Goal: Task Accomplishment & Management: Manage account settings

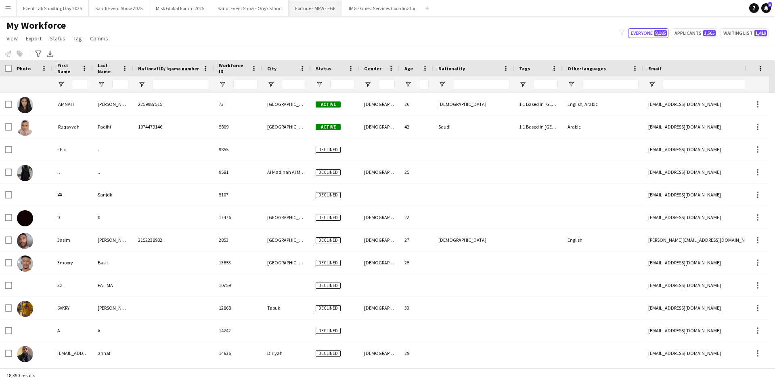
click at [293, 10] on button "Fortune - MPW - FGF Close" at bounding box center [316, 8] width 54 height 16
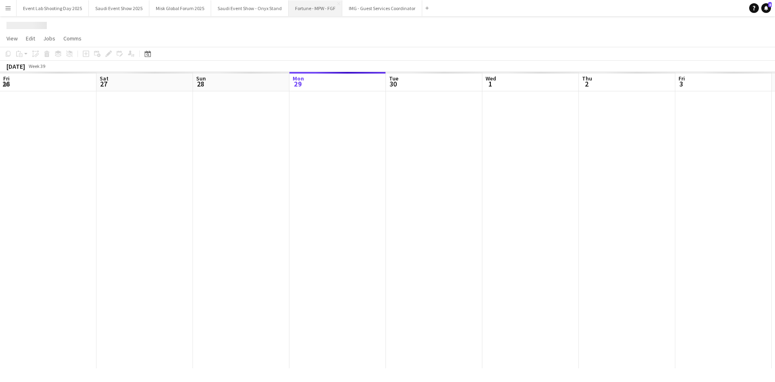
scroll to position [0, 193]
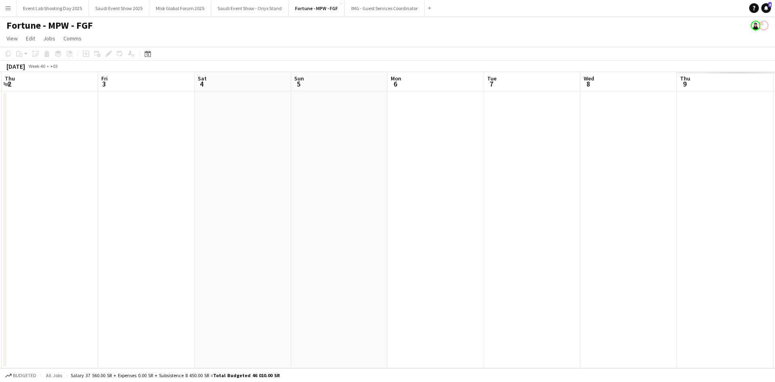
drag, startPoint x: 536, startPoint y: 211, endPoint x: 125, endPoint y: 247, distance: 412.1
click at [125, 247] on app-calendar-viewport "Mon 29 Tue 30 Wed 1 Thu 2 Fri 3 Sat 4 Sun 5 Mon 6 Tue 7 Wed 8 Thu 9 Fri 10 Sat …" at bounding box center [387, 220] width 775 height 296
drag, startPoint x: 163, startPoint y: 243, endPoint x: 128, endPoint y: 247, distance: 35.0
click at [111, 245] on app-calendar-viewport "Fri 3 Sat 4 Sun 5 Mon 6 Tue 7 Wed 8 Thu 9 Fri 10 Sat 11 Sun 12 Mon 13 Tue 14 We…" at bounding box center [387, 220] width 775 height 296
drag, startPoint x: 371, startPoint y: 200, endPoint x: 142, endPoint y: 202, distance: 228.9
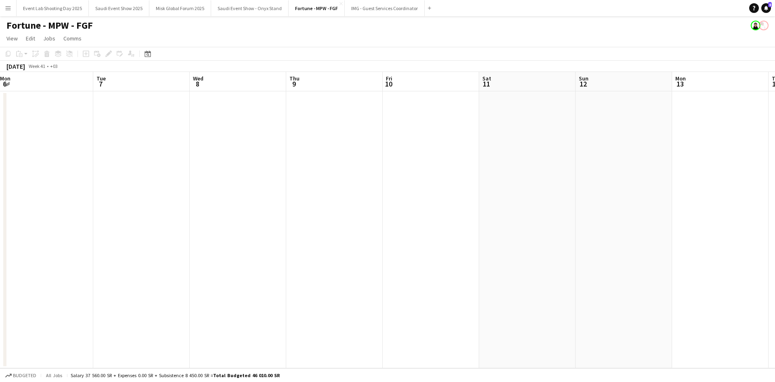
click at [142, 202] on app-calendar-viewport "Sat 4 Sun 5 Mon 6 Tue 7 Wed 8 Thu 9 Fri 10 Sat 11 Sun 12 Mon 13 Tue 14 Wed 15 T…" at bounding box center [387, 220] width 775 height 296
drag, startPoint x: 576, startPoint y: 205, endPoint x: 347, endPoint y: 213, distance: 229.4
click at [270, 204] on app-calendar-viewport "Wed 8 Thu 9 Fri 10 Sat 11 Sun 12 Mon 13 Tue 14 Wed 15 Thu 16 Fri 17 Sat 18 Sun …" at bounding box center [387, 220] width 775 height 296
drag, startPoint x: 583, startPoint y: 206, endPoint x: 328, endPoint y: 208, distance: 255.1
click at [327, 207] on app-calendar-viewport "Sat 11 Sun 12 Mon 13 Tue 14 Wed 15 Thu 16 Fri 17 Sat 18 Sun 19 Mon 20 Tue 21 We…" at bounding box center [387, 220] width 775 height 296
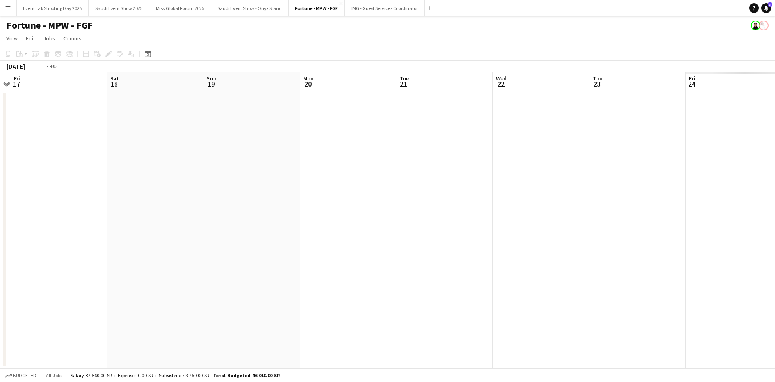
drag, startPoint x: 667, startPoint y: 210, endPoint x: 304, endPoint y: 214, distance: 363.0
click at [304, 214] on app-calendar-viewport "Tue 14 Wed 15 Thu 16 Fri 17 Sat 18 Sun 19 Mon 20 Tue 21 Wed 22 Thu 23 Fri 24 Sa…" at bounding box center [387, 220] width 775 height 296
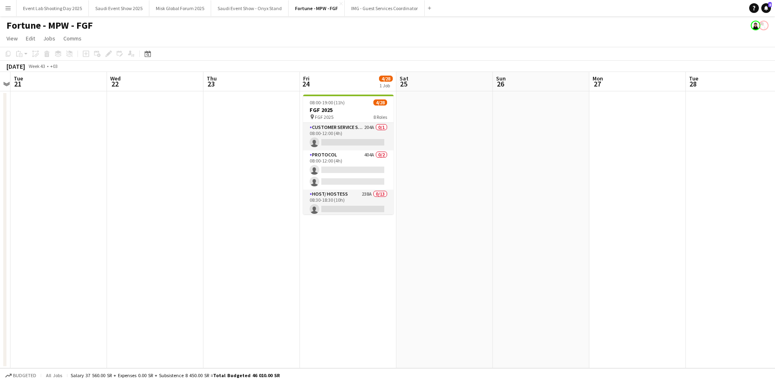
scroll to position [0, 244]
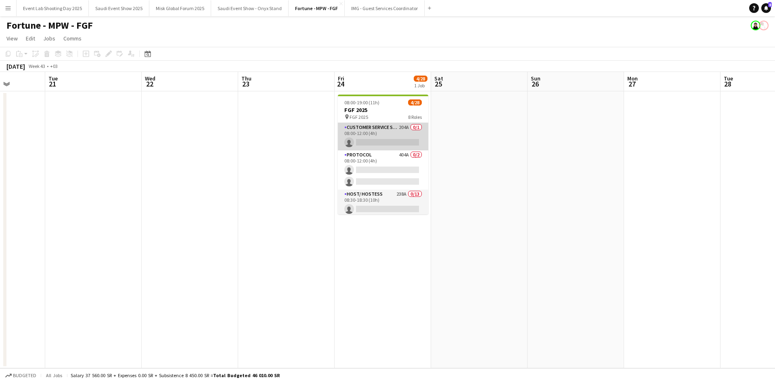
click at [370, 133] on app-card-role "Customer Service Staff 204A 0/1 08:00-12:00 (4h) single-neutral-actions" at bounding box center [383, 136] width 90 height 27
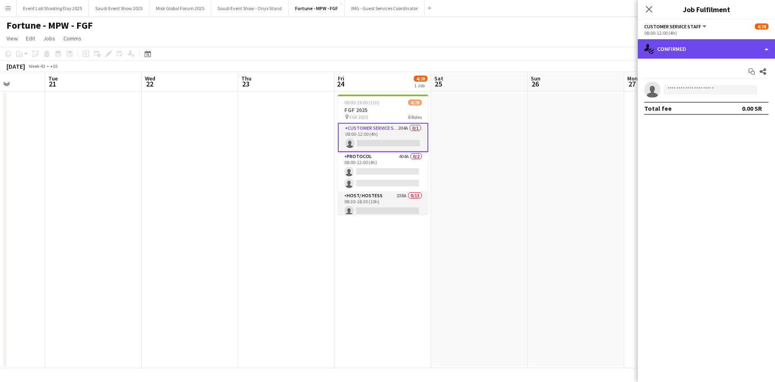
click at [677, 50] on div "single-neutral-actions-check-2 Confirmed" at bounding box center [706, 48] width 137 height 19
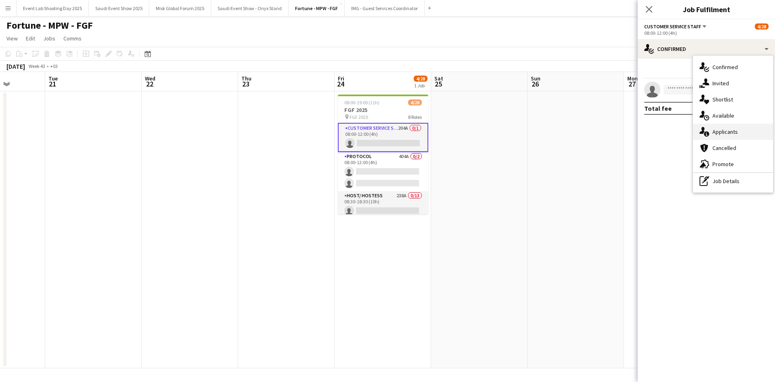
click at [717, 126] on div "single-neutral-actions-information Applicants" at bounding box center [733, 132] width 80 height 16
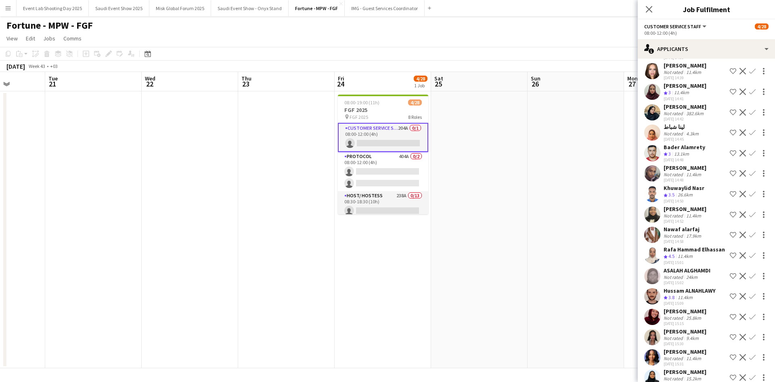
scroll to position [888, 0]
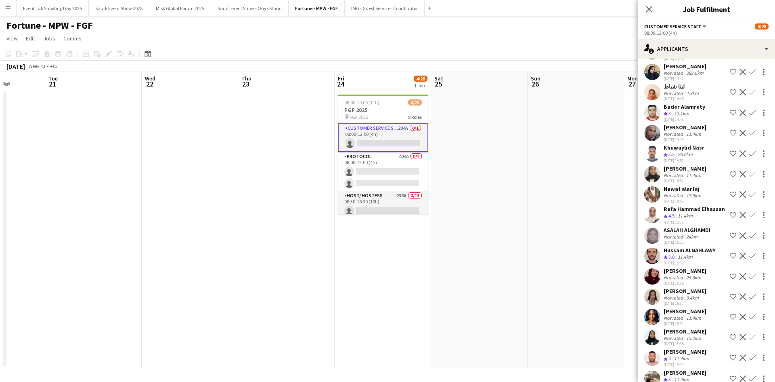
click at [657, 276] on app-user-avatar at bounding box center [652, 276] width 16 height 16
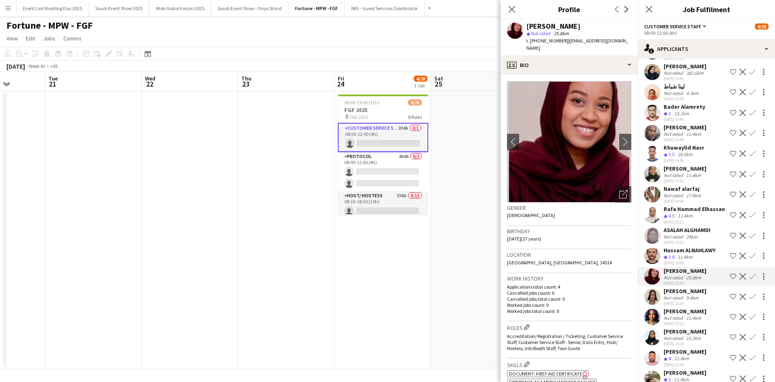
scroll to position [969, 0]
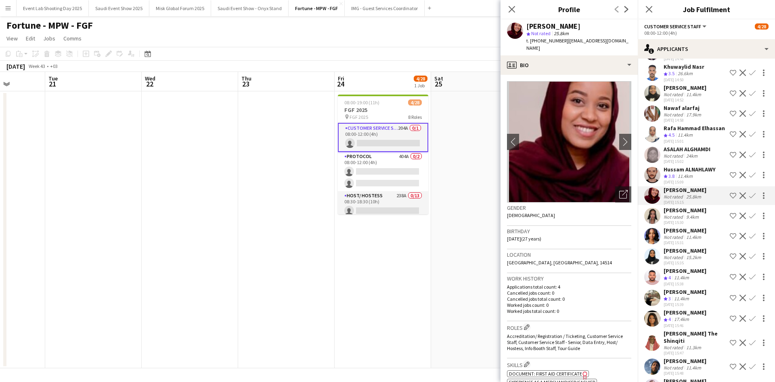
click at [654, 318] on app-user-avatar at bounding box center [652, 318] width 16 height 16
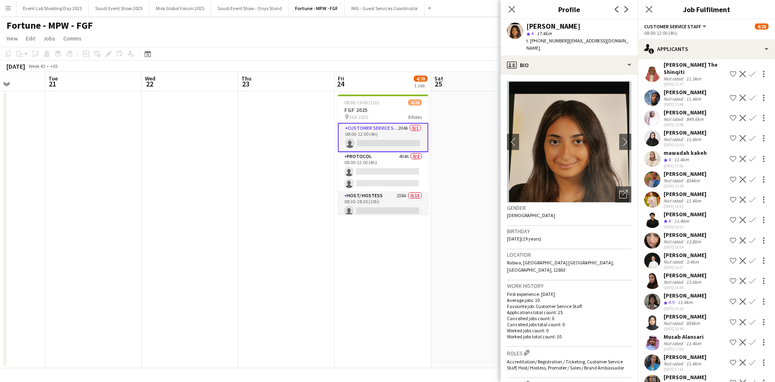
scroll to position [1251, 0]
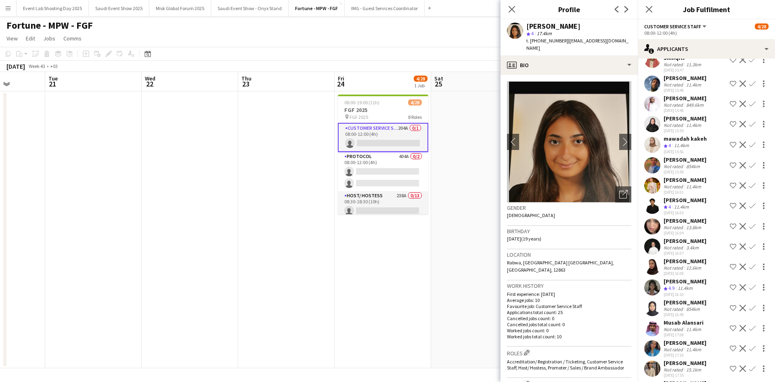
click at [648, 234] on app-user-avatar at bounding box center [652, 226] width 16 height 16
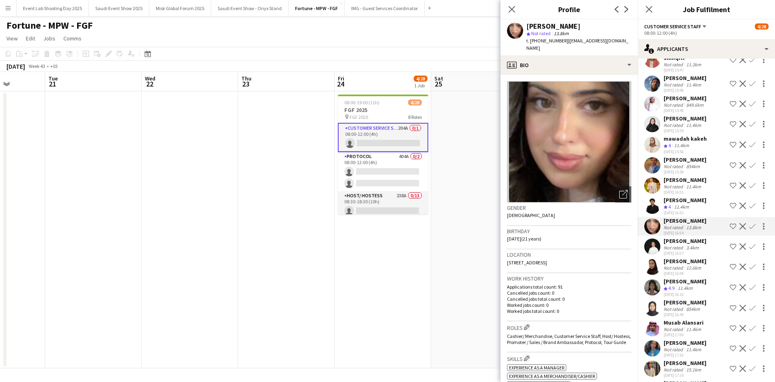
click at [730, 229] on app-icon "Shortlist crew" at bounding box center [733, 226] width 6 height 6
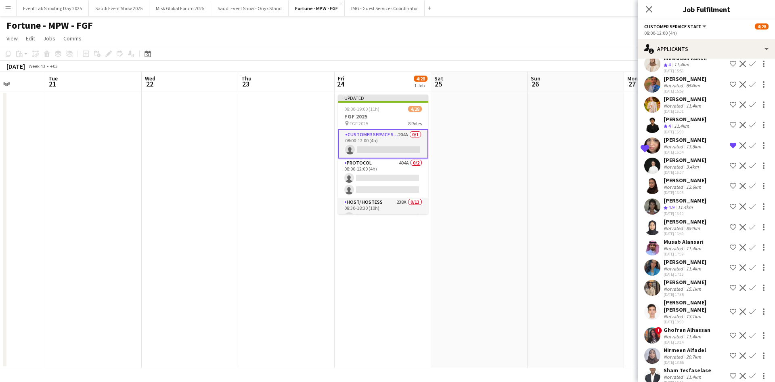
scroll to position [1373, 0]
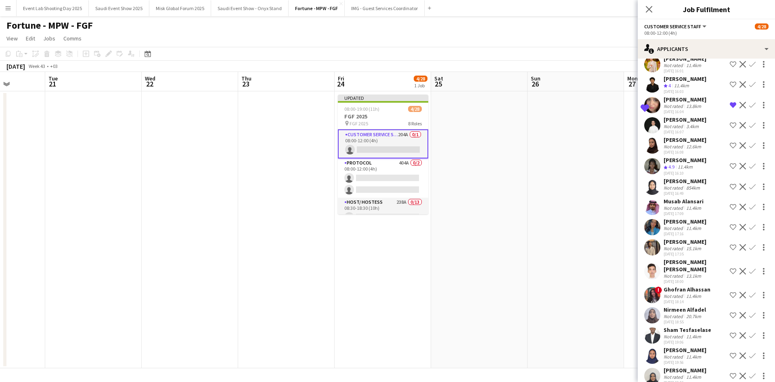
click at [730, 230] on app-icon "Shortlist crew" at bounding box center [733, 227] width 6 height 6
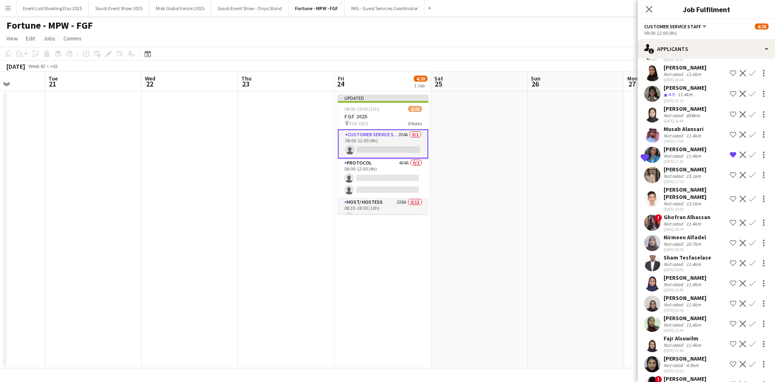
scroll to position [1453, 0]
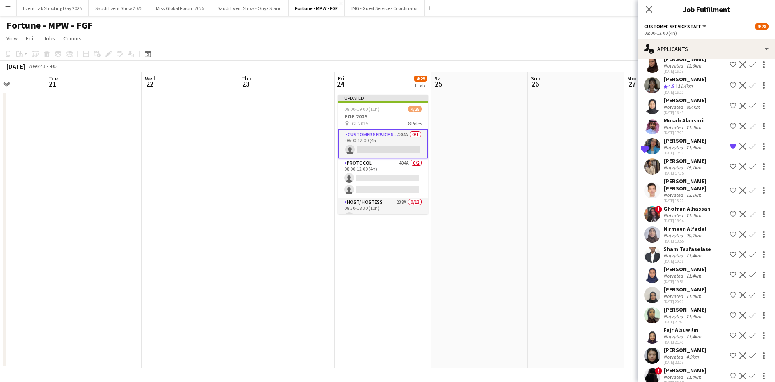
click at [676, 218] on div "Not rated" at bounding box center [674, 215] width 21 height 6
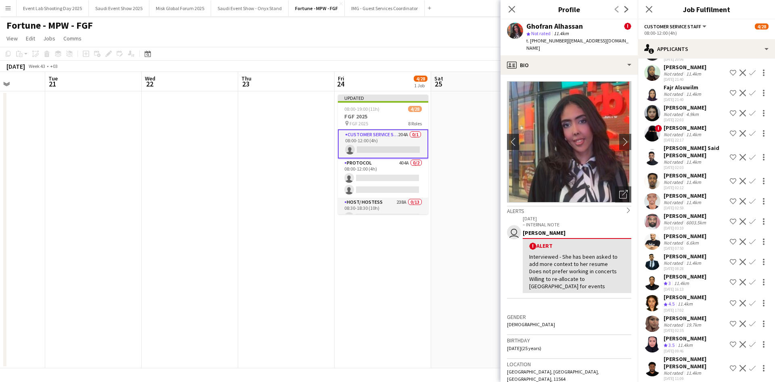
scroll to position [1736, 0]
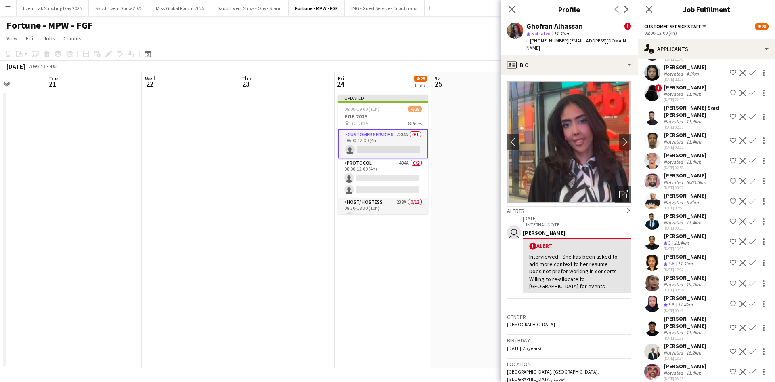
click at [730, 245] on app-icon "Shortlist crew" at bounding box center [733, 241] width 6 height 6
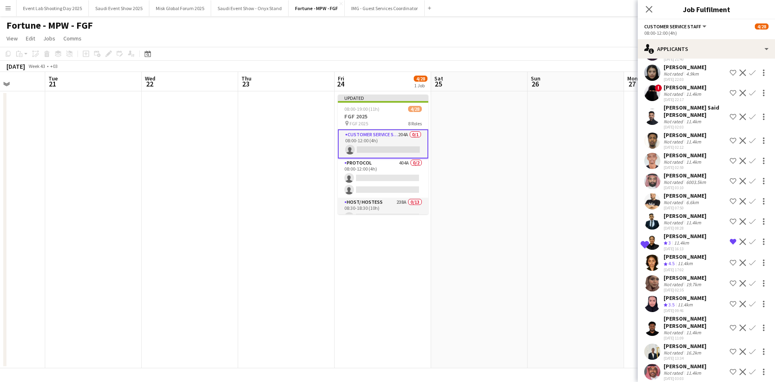
click at [730, 266] on app-icon "Shortlist crew" at bounding box center [733, 262] width 6 height 6
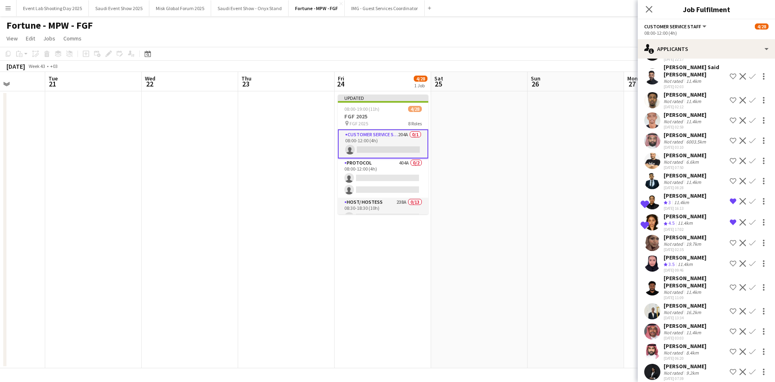
click at [730, 225] on app-icon "Remove crew from shortlist" at bounding box center [733, 222] width 6 height 6
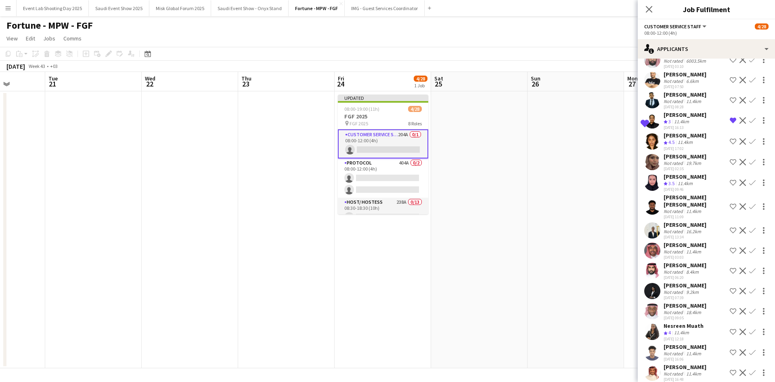
scroll to position [1897, 0]
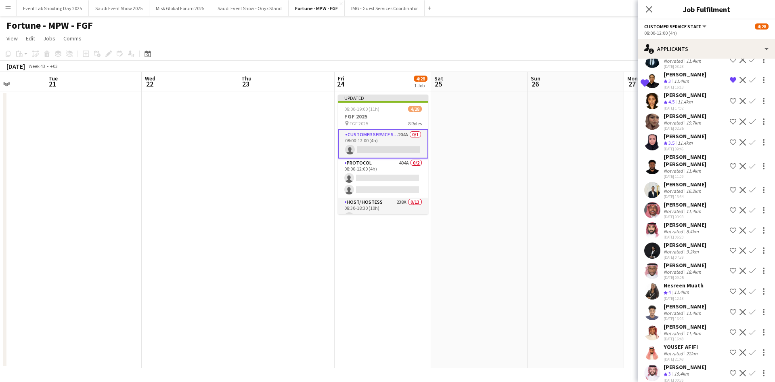
click at [730, 254] on app-icon "Shortlist crew" at bounding box center [733, 250] width 6 height 6
click at [730, 254] on app-icon "Remove crew from shortlist" at bounding box center [733, 250] width 6 height 6
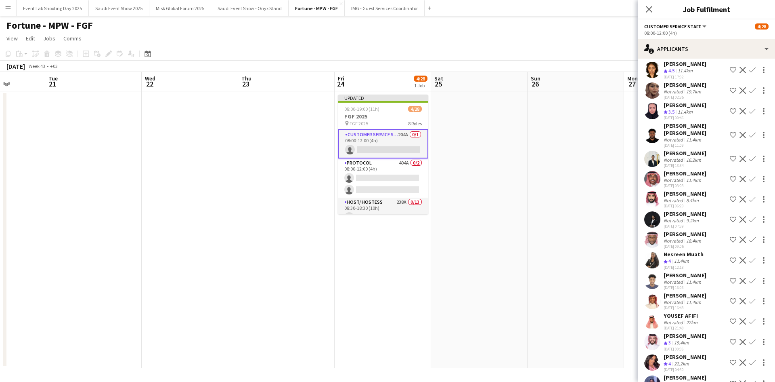
scroll to position [1938, 0]
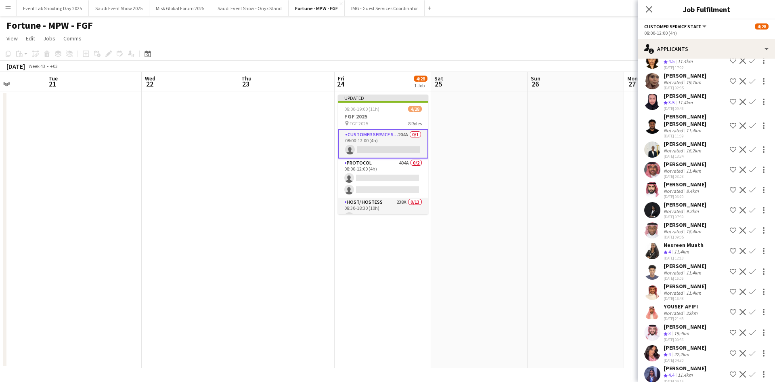
click at [687, 248] on div "Nesreen Muath" at bounding box center [684, 244] width 40 height 7
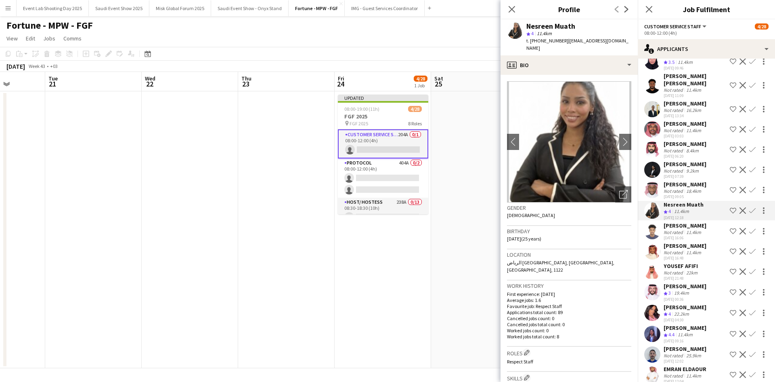
scroll to position [2019, 0]
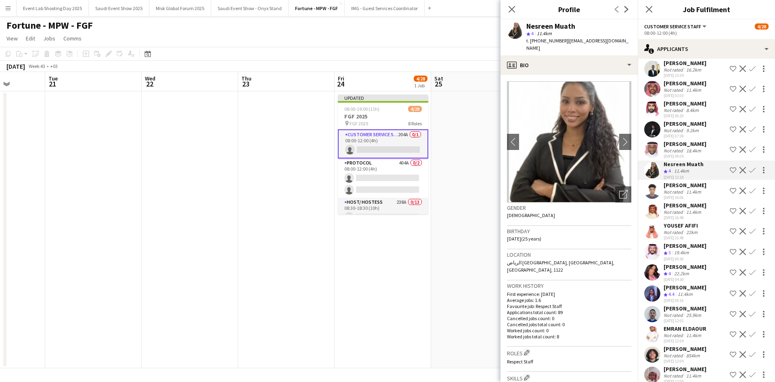
click at [683, 270] on div "[PERSON_NAME]" at bounding box center [685, 266] width 43 height 7
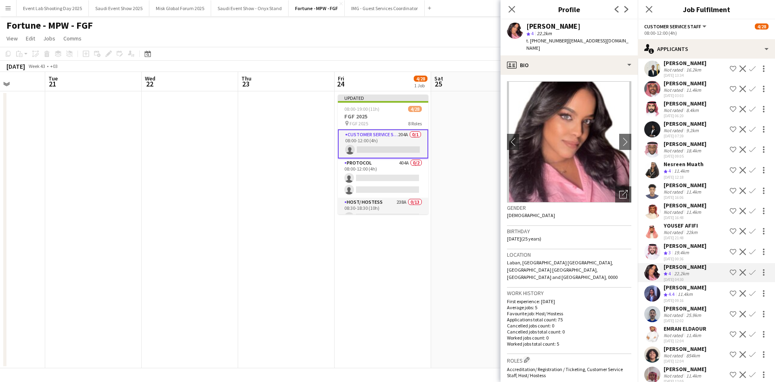
click at [730, 275] on app-icon "Shortlist crew" at bounding box center [733, 272] width 6 height 6
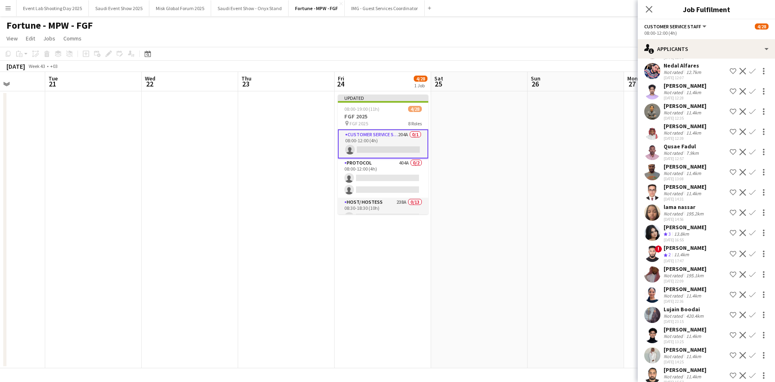
scroll to position [2382, 0]
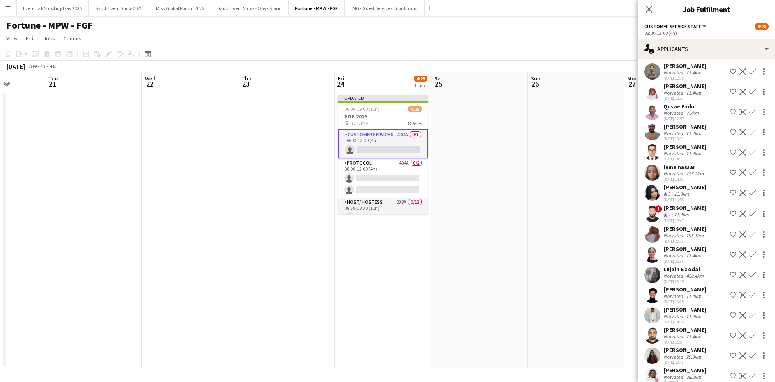
click at [686, 252] on div "[PERSON_NAME]" at bounding box center [685, 248] width 43 height 7
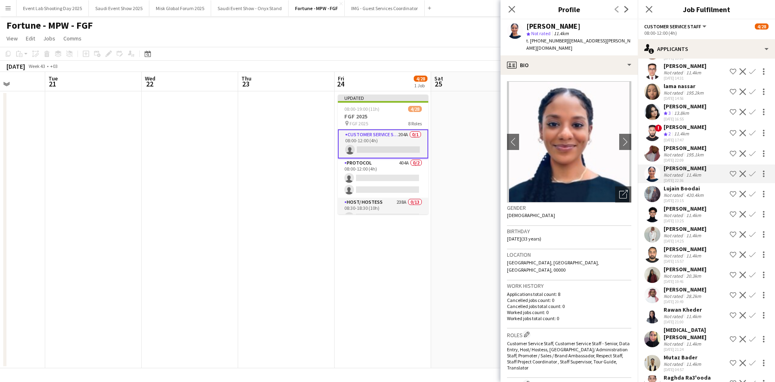
scroll to position [2503, 0]
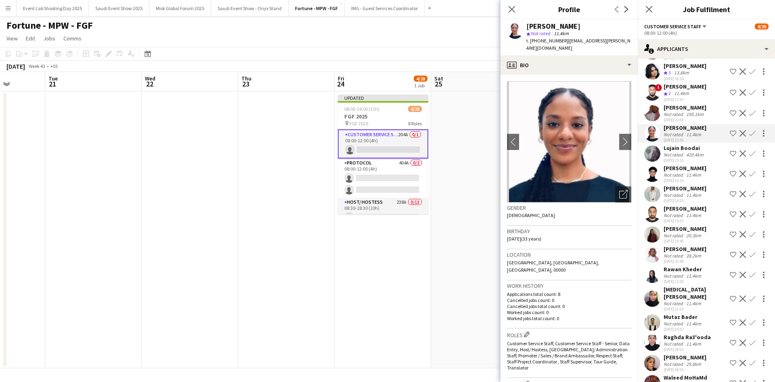
click at [680, 232] on div "[PERSON_NAME]" at bounding box center [685, 228] width 43 height 7
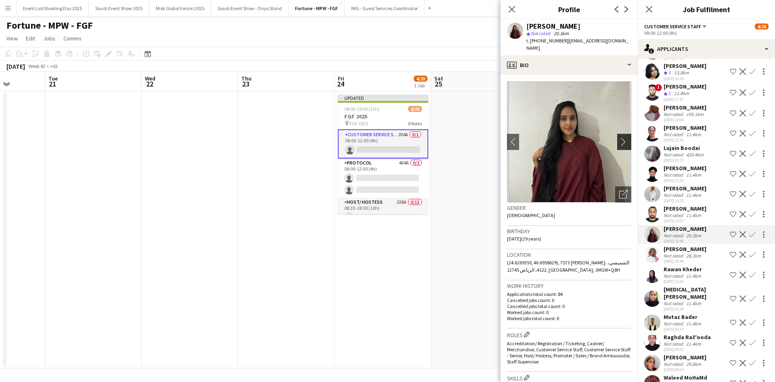
click at [619, 137] on app-icon "chevron-right" at bounding box center [625, 141] width 13 height 8
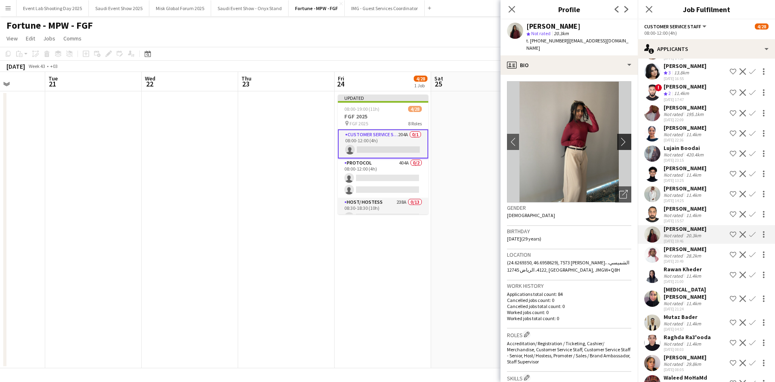
click at [619, 137] on app-icon "chevron-right" at bounding box center [625, 141] width 13 height 8
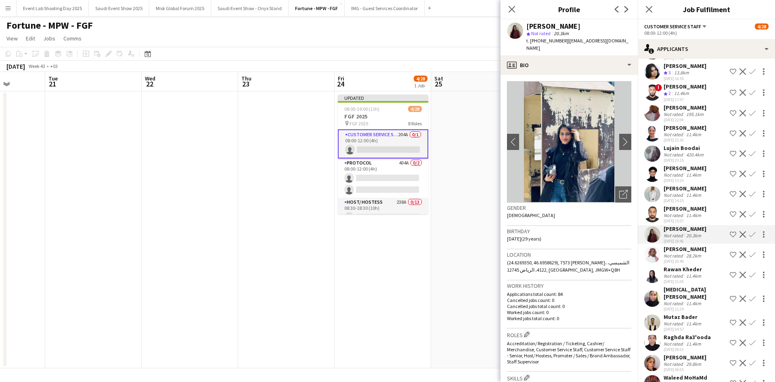
scroll to position [2543, 0]
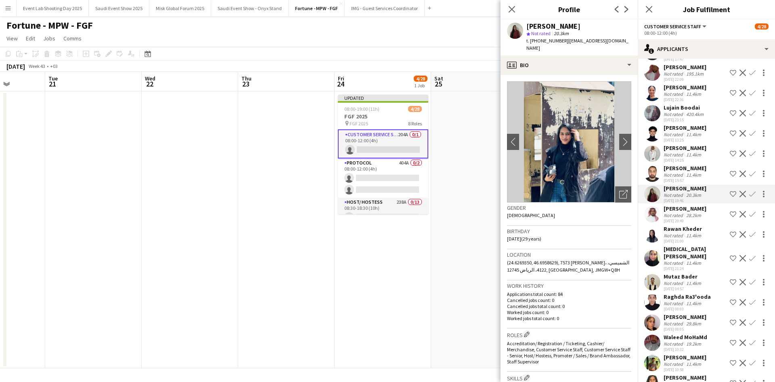
click at [673, 238] on div "Not rated" at bounding box center [674, 235] width 21 height 6
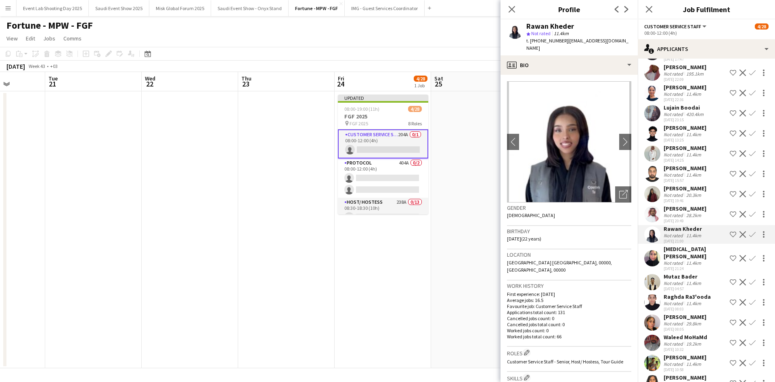
click at [679, 266] on div "Not rated" at bounding box center [674, 263] width 21 height 6
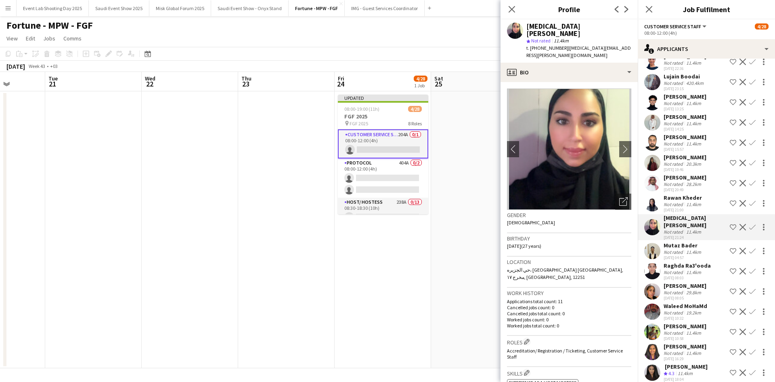
scroll to position [2584, 0]
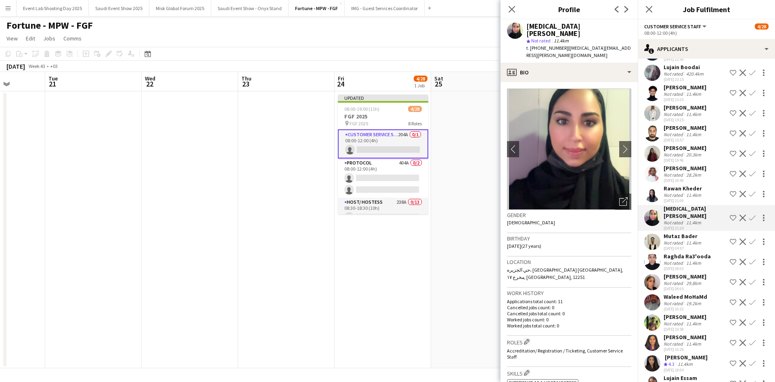
click at [683, 280] on div "[PERSON_NAME]" at bounding box center [685, 276] width 43 height 7
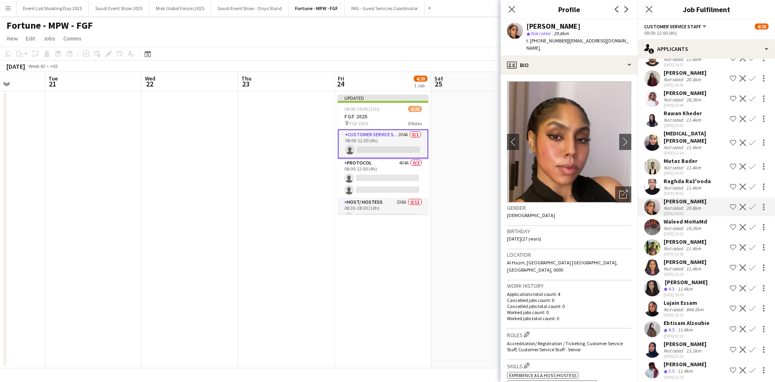
scroll to position [2664, 0]
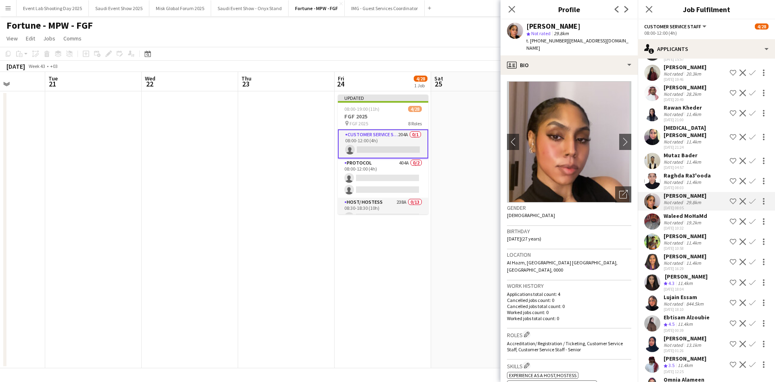
click at [686, 266] on div "11.4km" at bounding box center [694, 263] width 18 height 6
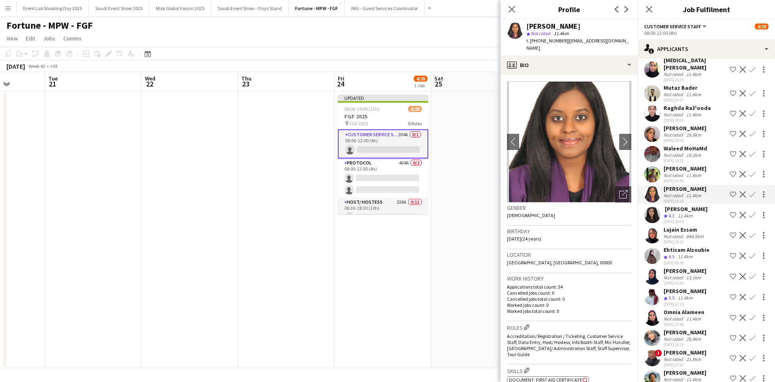
scroll to position [2745, 0]
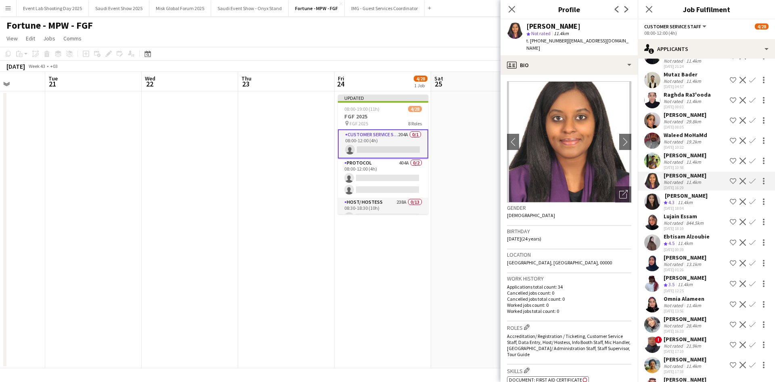
click at [683, 226] on div "Not rated" at bounding box center [674, 223] width 21 height 6
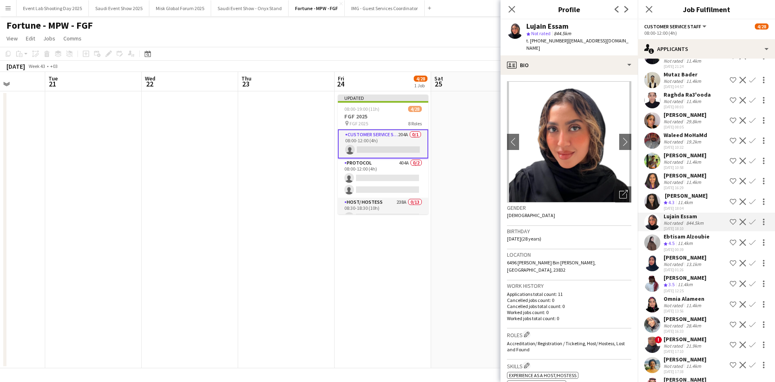
click at [693, 261] on div "[PERSON_NAME]" at bounding box center [685, 257] width 43 height 7
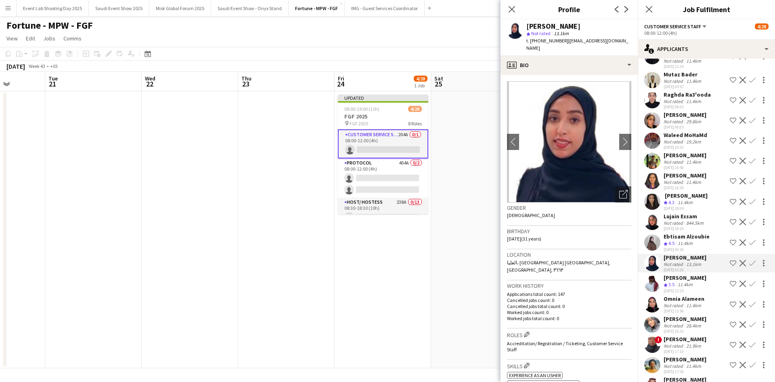
click at [692, 240] on div "Ebtisam Alzoubie" at bounding box center [687, 236] width 46 height 7
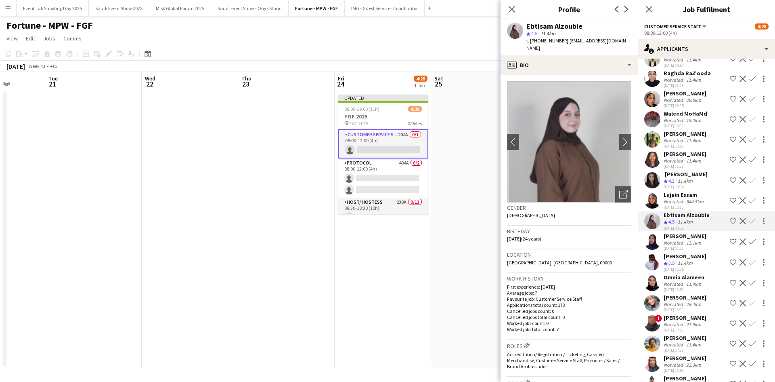
scroll to position [2786, 0]
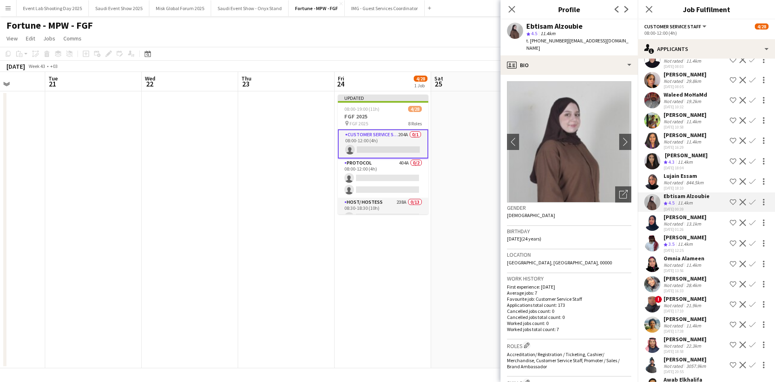
click at [682, 282] on div "[PERSON_NAME]" at bounding box center [685, 278] width 43 height 7
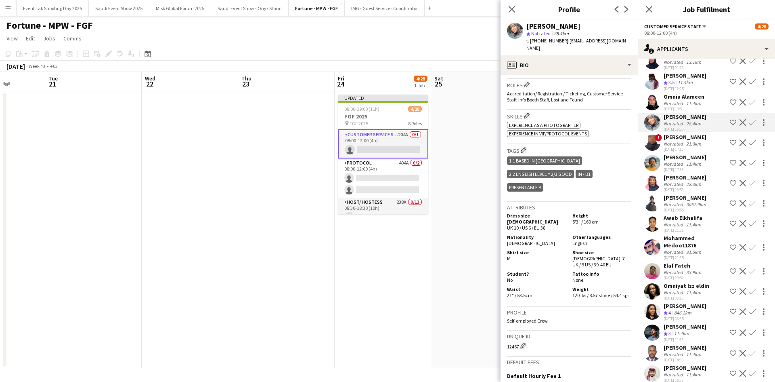
scroll to position [2987, 0]
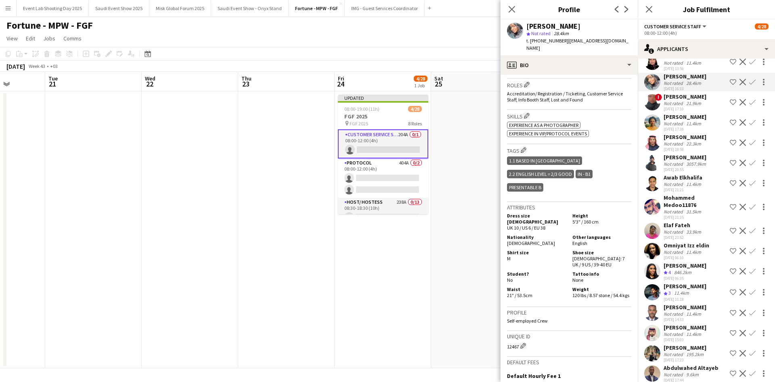
click at [671, 235] on div "Not rated" at bounding box center [674, 231] width 21 height 6
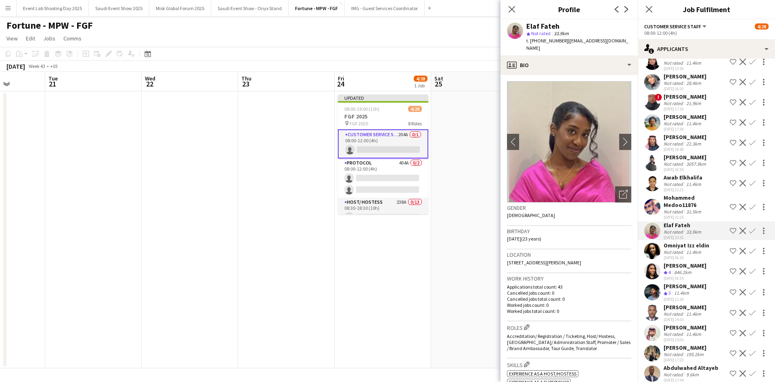
click at [672, 249] on div "Omniyat Izz eldin" at bounding box center [687, 244] width 46 height 7
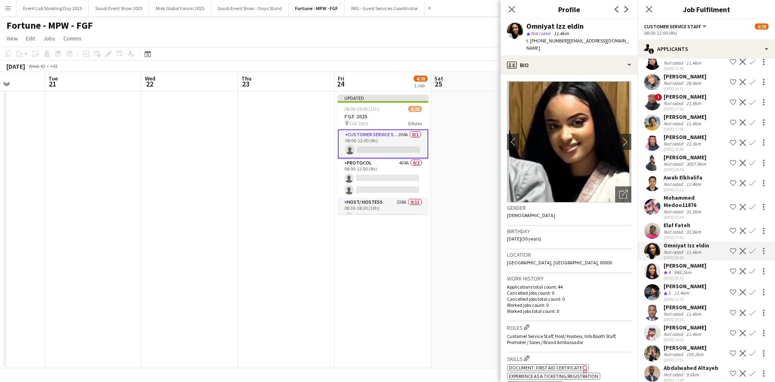
click at [676, 269] on div "[PERSON_NAME]" at bounding box center [685, 265] width 43 height 7
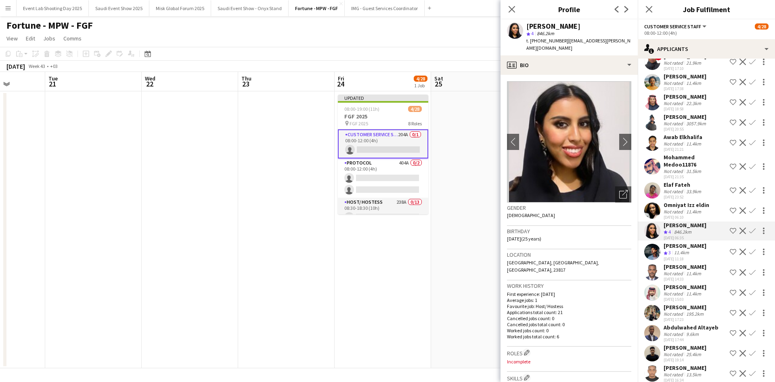
scroll to position [3068, 0]
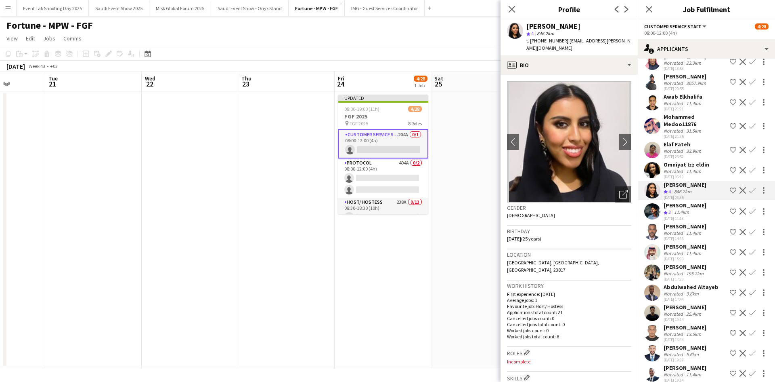
click at [678, 276] on div "Not rated" at bounding box center [674, 273] width 21 height 6
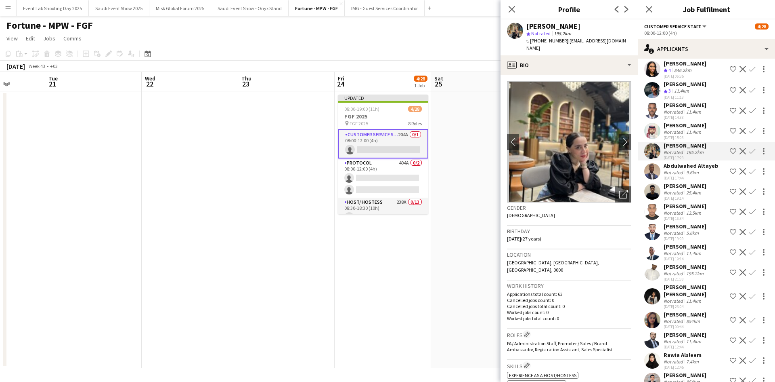
scroll to position [3230, 0]
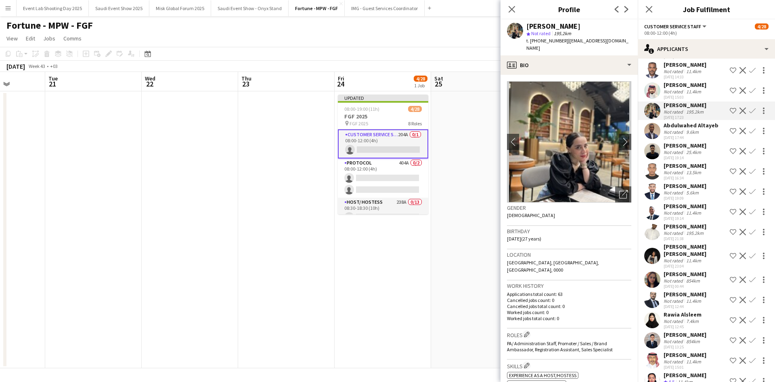
click at [679, 263] on div "Not rated" at bounding box center [674, 260] width 21 height 6
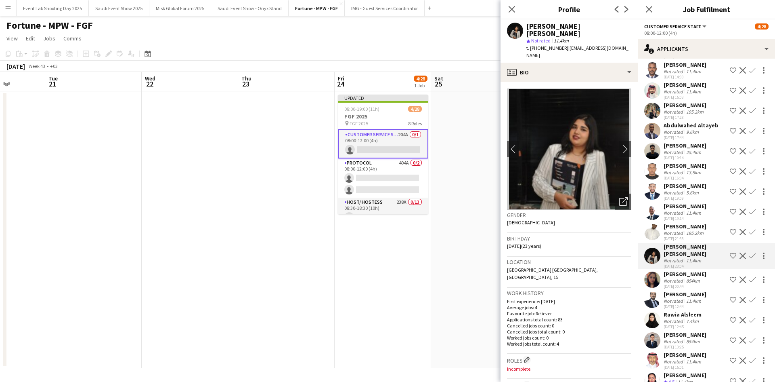
click at [685, 283] on div "854km" at bounding box center [693, 280] width 17 height 6
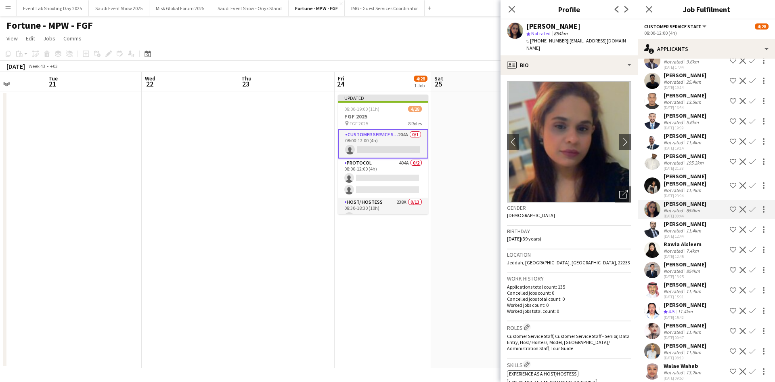
scroll to position [3310, 0]
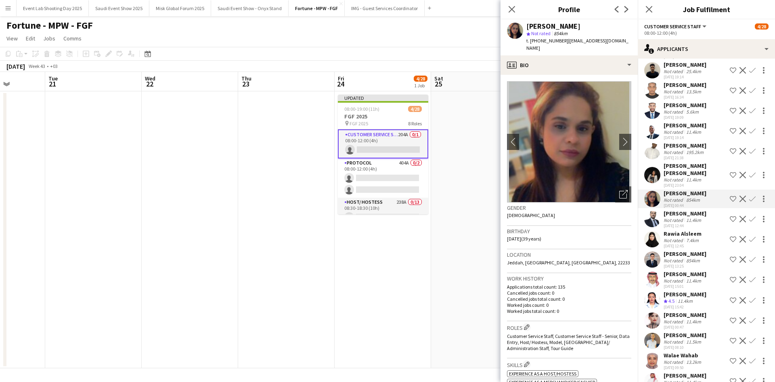
click at [683, 243] on div "Not rated" at bounding box center [674, 240] width 21 height 6
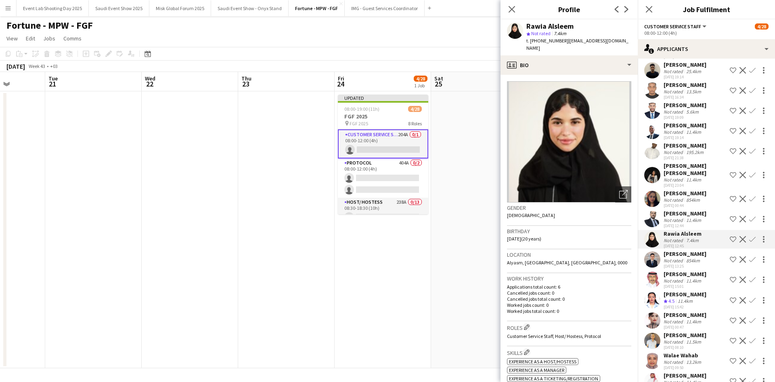
click at [675, 298] on div "[PERSON_NAME]" at bounding box center [685, 293] width 43 height 7
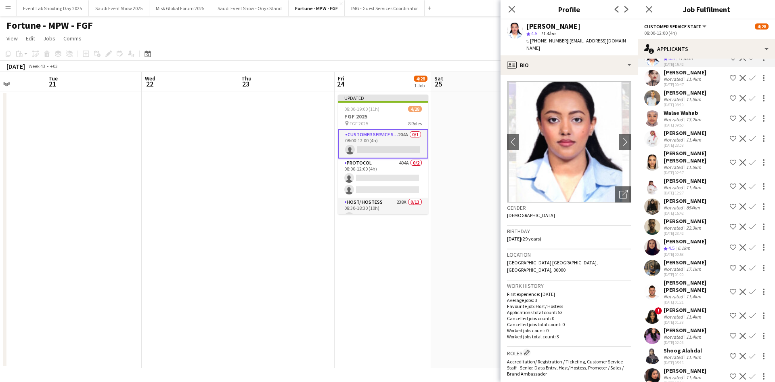
scroll to position [3593, 0]
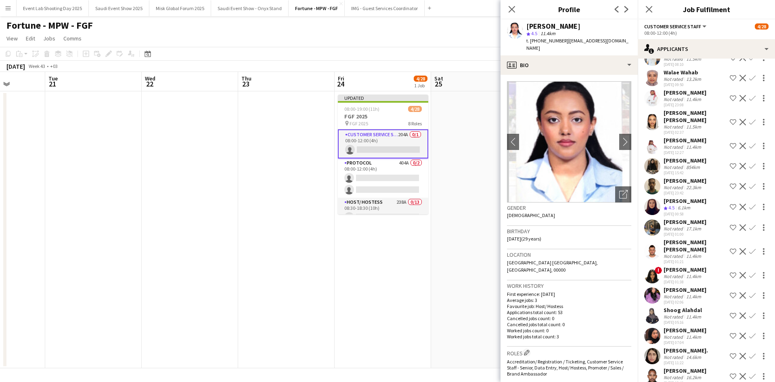
click at [658, 235] on app-user-avatar at bounding box center [652, 227] width 16 height 16
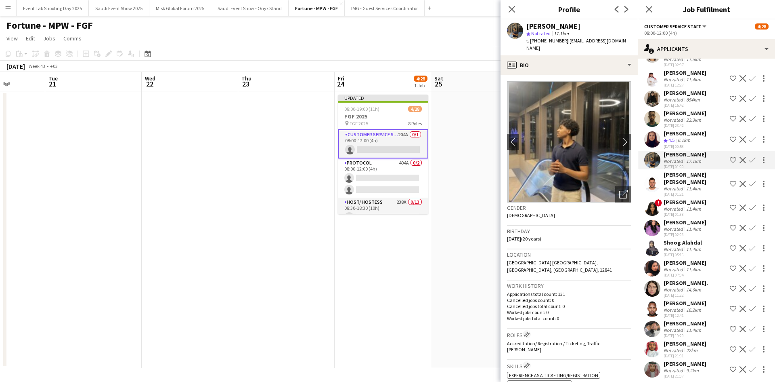
scroll to position [3674, 0]
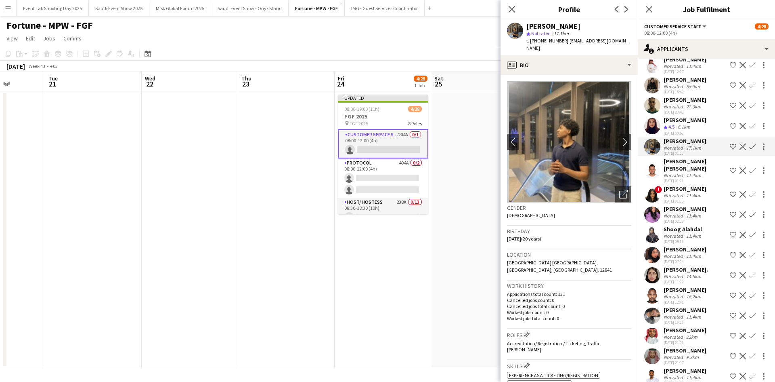
click at [682, 253] on div "[PERSON_NAME]" at bounding box center [685, 248] width 43 height 7
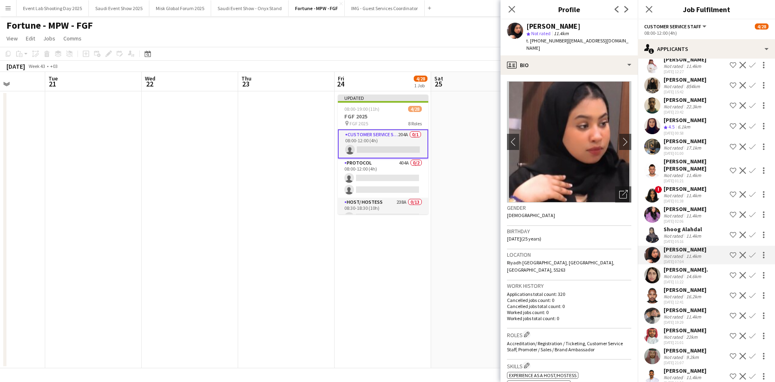
scroll to position [3714, 0]
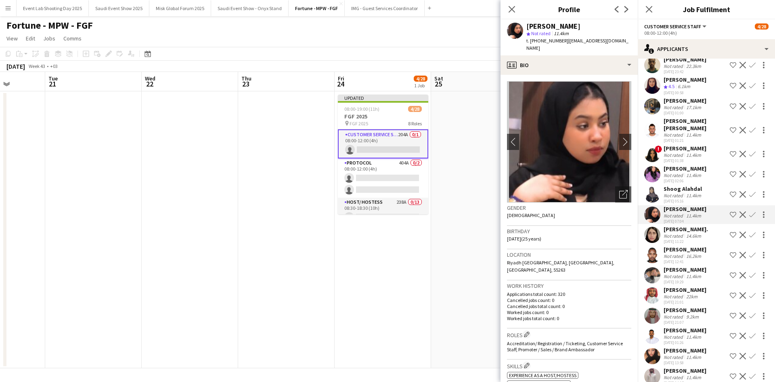
click at [675, 279] on div "Not rated" at bounding box center [674, 276] width 21 height 6
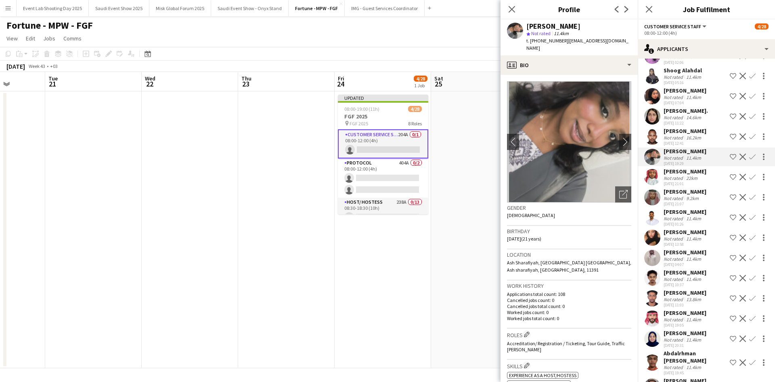
scroll to position [3835, 0]
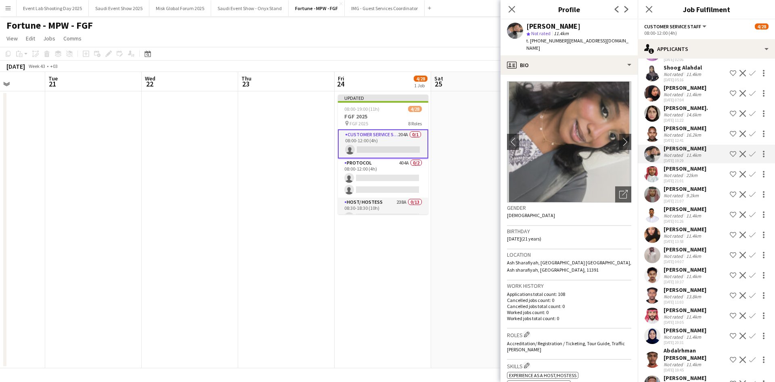
click at [684, 233] on div "[PERSON_NAME]" at bounding box center [685, 228] width 43 height 7
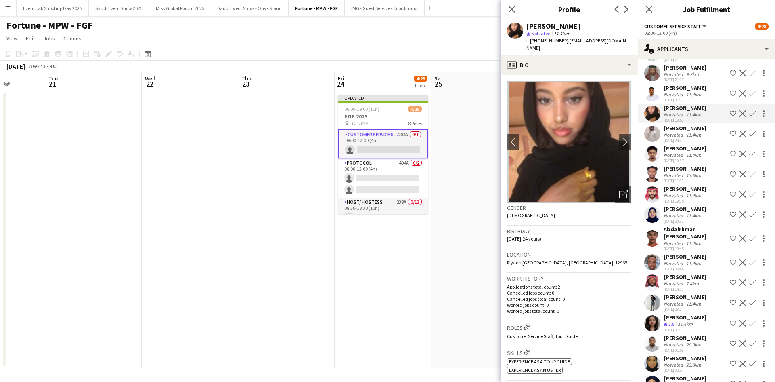
scroll to position [3997, 0]
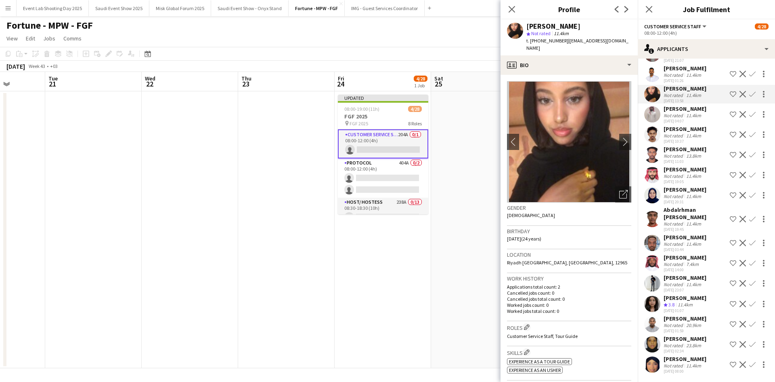
click at [673, 283] on div "Not rated" at bounding box center [674, 284] width 21 height 6
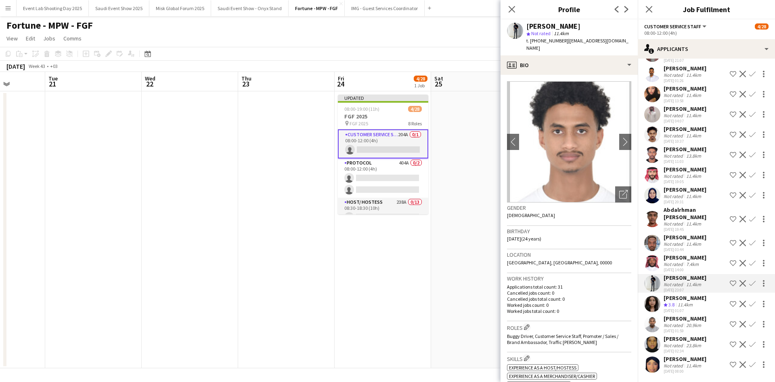
click at [649, 300] on app-user-avatar at bounding box center [652, 304] width 16 height 16
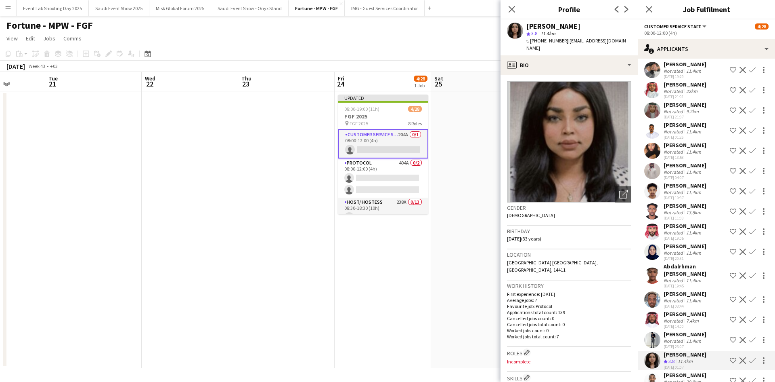
scroll to position [3917, 0]
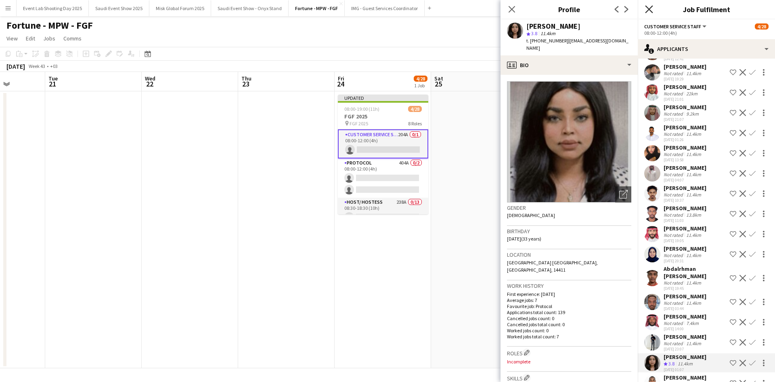
click at [651, 8] on icon at bounding box center [649, 9] width 8 height 8
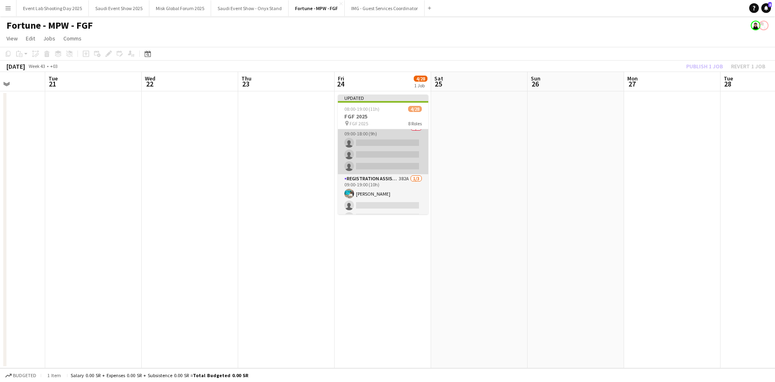
scroll to position [202, 0]
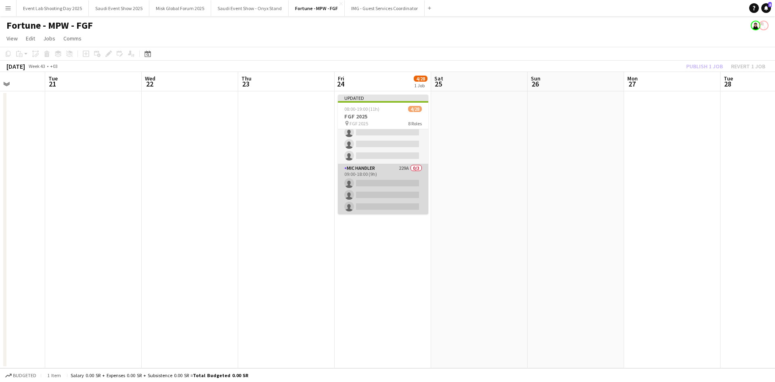
click at [376, 179] on app-card-role "Mic Handler 229A 0/3 09:00-18:00 (9h) single-neutral-actions single-neutral-act…" at bounding box center [383, 189] width 90 height 51
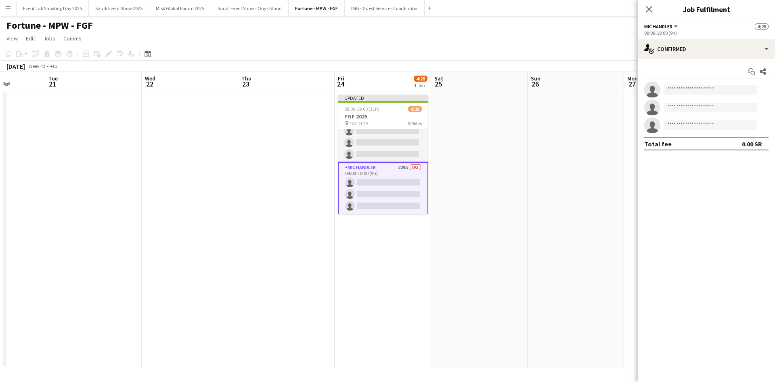
scroll to position [200, 0]
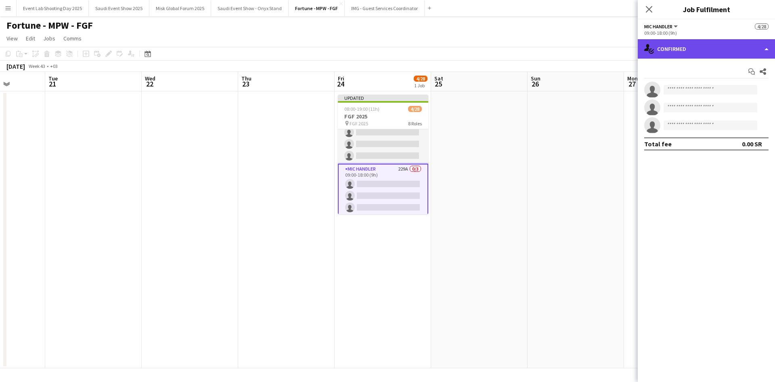
click at [699, 52] on div "single-neutral-actions-check-2 Confirmed" at bounding box center [706, 48] width 137 height 19
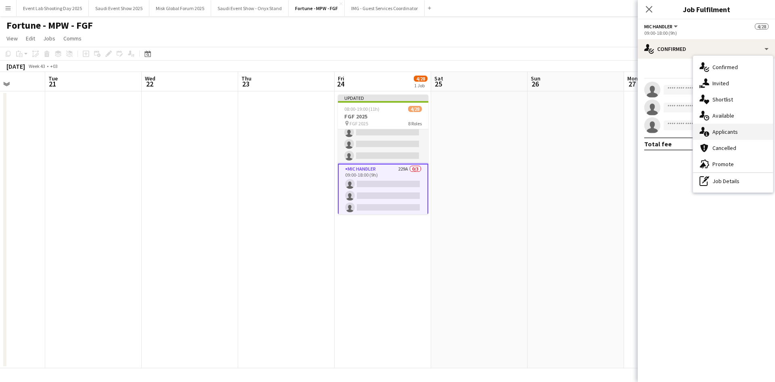
click at [717, 133] on span "Applicants" at bounding box center [725, 131] width 25 height 7
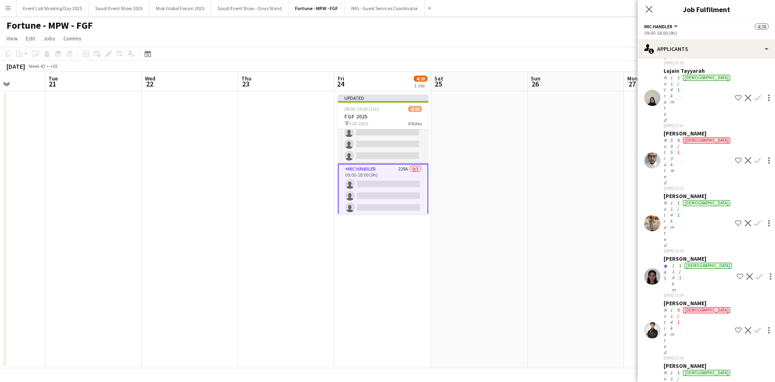
scroll to position [161, 0]
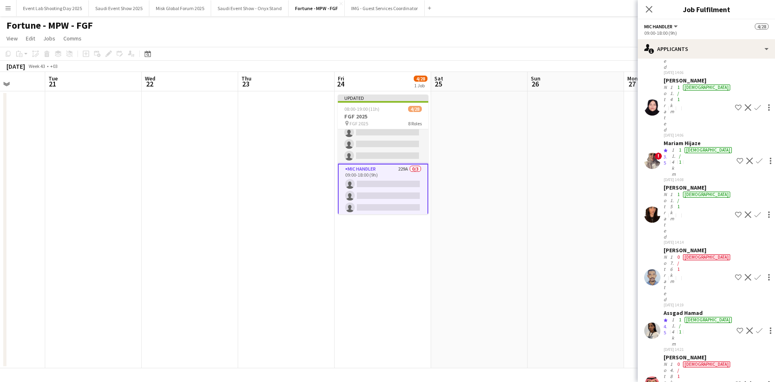
scroll to position [2382, 0]
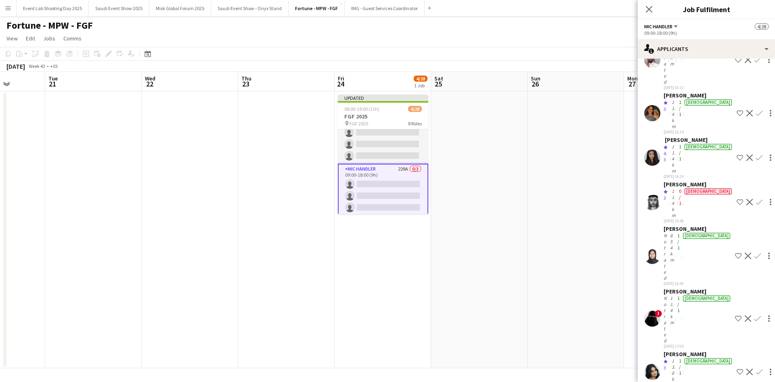
scroll to position [5127, 0]
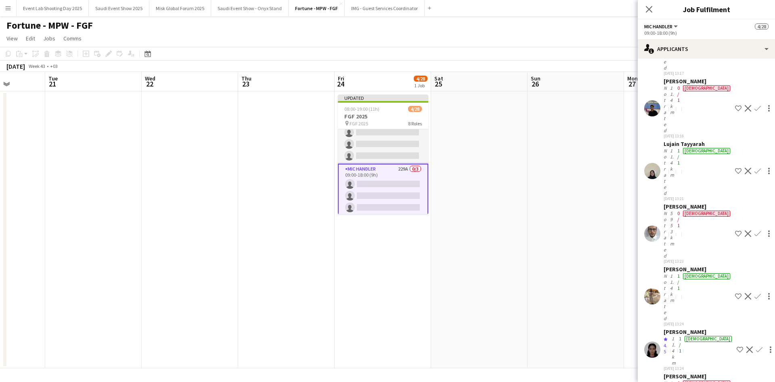
scroll to position [0, 0]
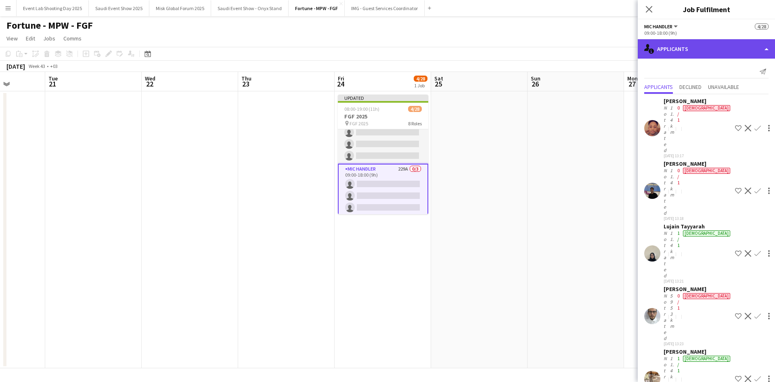
click at [680, 45] on div "single-neutral-actions-information Applicants" at bounding box center [706, 48] width 137 height 19
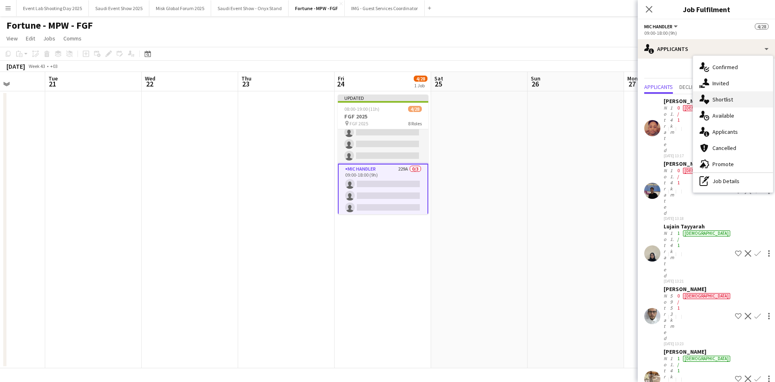
click at [728, 103] on span "Shortlist" at bounding box center [723, 99] width 21 height 7
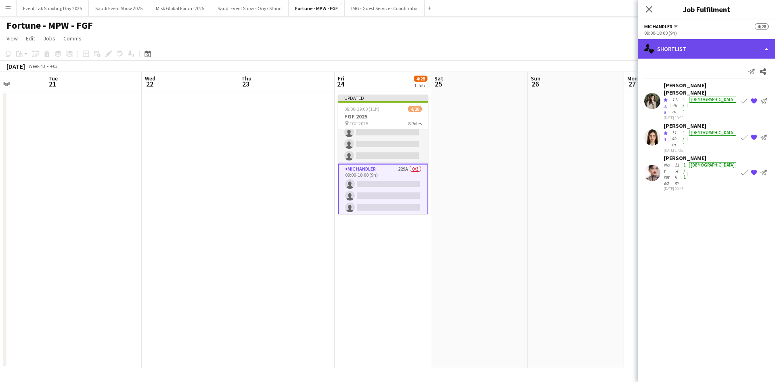
click at [672, 46] on div "single-neutral-actions-heart Shortlist" at bounding box center [706, 48] width 137 height 19
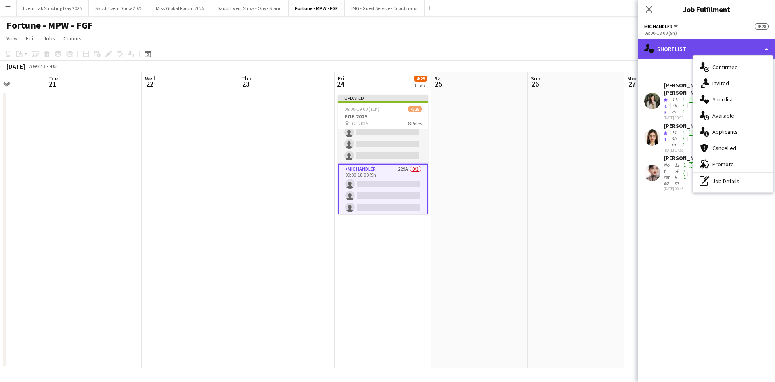
click at [674, 44] on div "single-neutral-actions-heart Shortlist" at bounding box center [706, 48] width 137 height 19
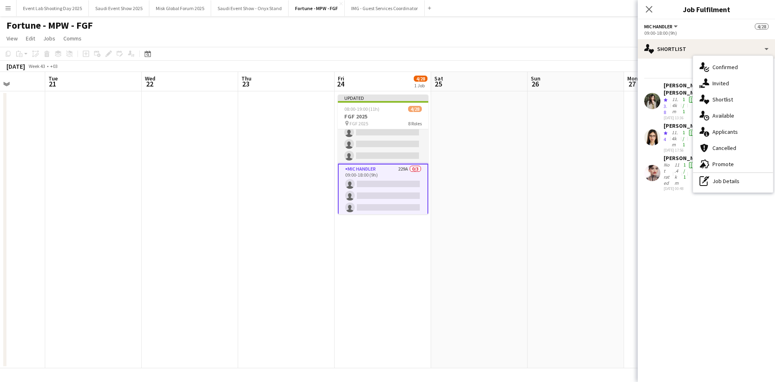
click at [670, 186] on mat-expansion-panel "heart Shortlist Send notification Share Shadia Alex Crew rating 3.8 11.4km 1/1 …" at bounding box center [706, 220] width 137 height 323
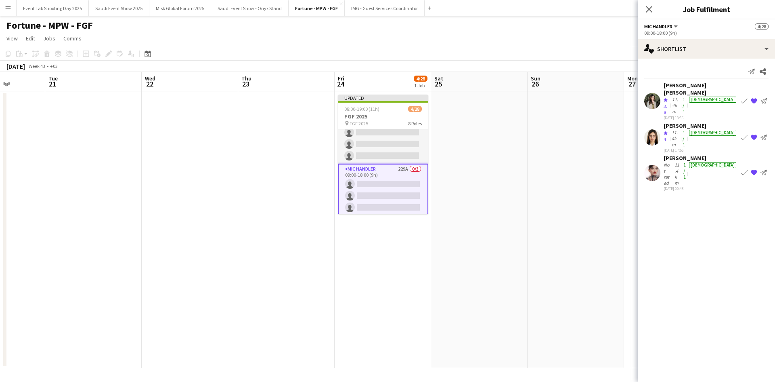
click at [390, 197] on app-card-role "Mic Handler 229A 0/3 09:00-18:00 (9h) single-neutral-actions single-neutral-act…" at bounding box center [383, 190] width 90 height 52
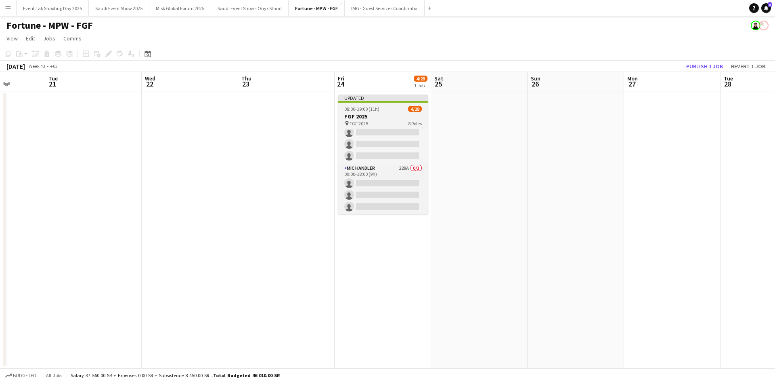
click at [390, 111] on div "08:00-19:00 (11h) 4/28" at bounding box center [383, 109] width 90 height 6
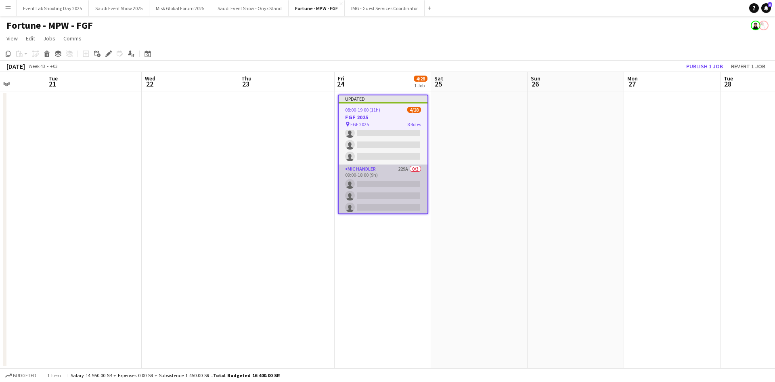
click at [373, 193] on app-card-role "Mic Handler 229A 0/3 09:00-18:00 (9h) single-neutral-actions single-neutral-act…" at bounding box center [383, 189] width 89 height 51
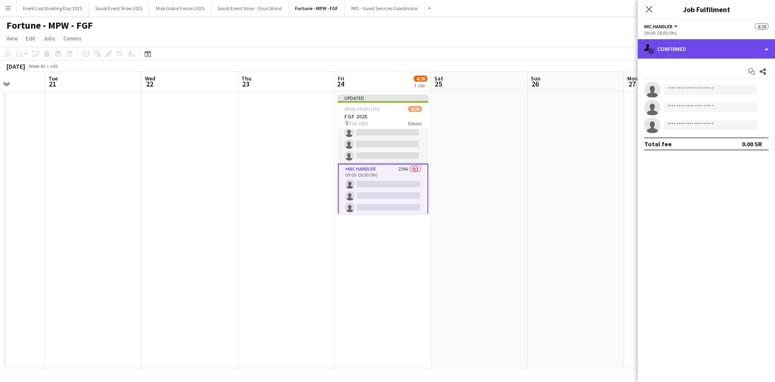
click at [693, 42] on div "single-neutral-actions-check-2 Confirmed" at bounding box center [706, 48] width 137 height 19
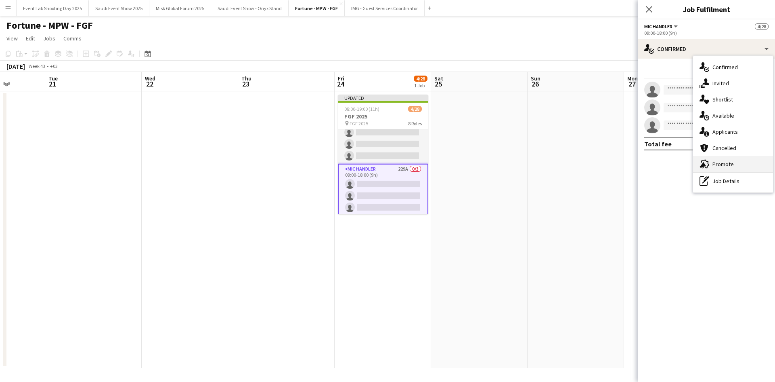
click at [735, 169] on div "advertising-megaphone Promote" at bounding box center [733, 164] width 80 height 16
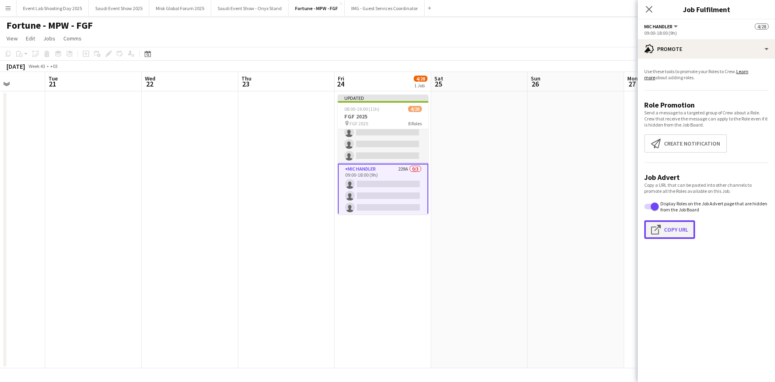
click at [681, 227] on button "Click to copy URL Copy Url" at bounding box center [669, 229] width 51 height 19
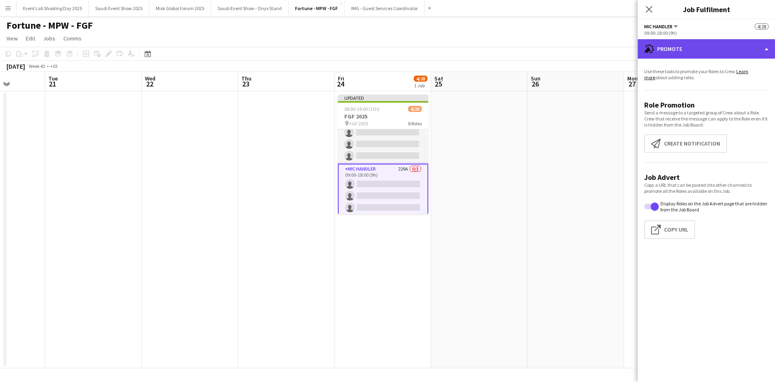
click at [700, 54] on div "advertising-megaphone Promote" at bounding box center [706, 48] width 137 height 19
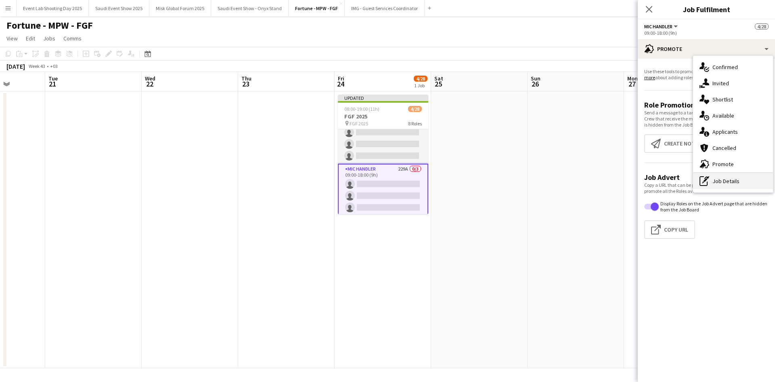
click at [730, 176] on div "pen-write Job Details" at bounding box center [733, 181] width 80 height 16
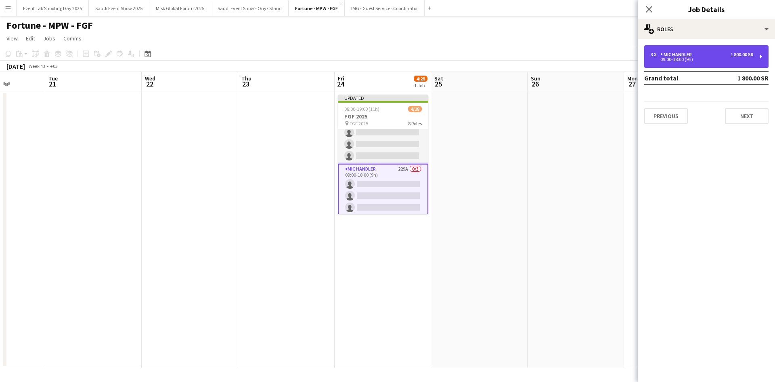
click at [664, 59] on div "09:00-18:00 (9h)" at bounding box center [702, 59] width 103 height 4
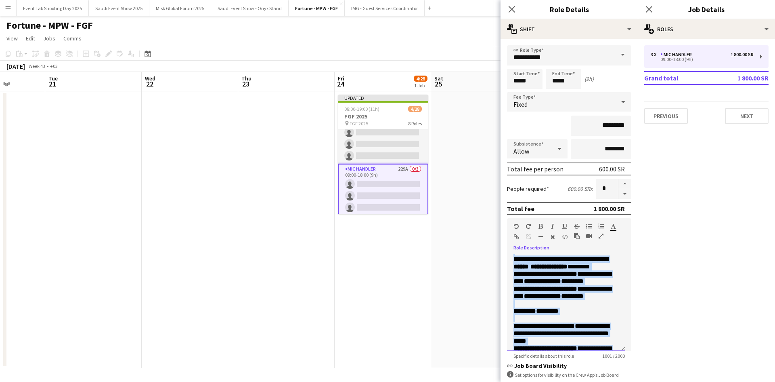
scroll to position [268, 0]
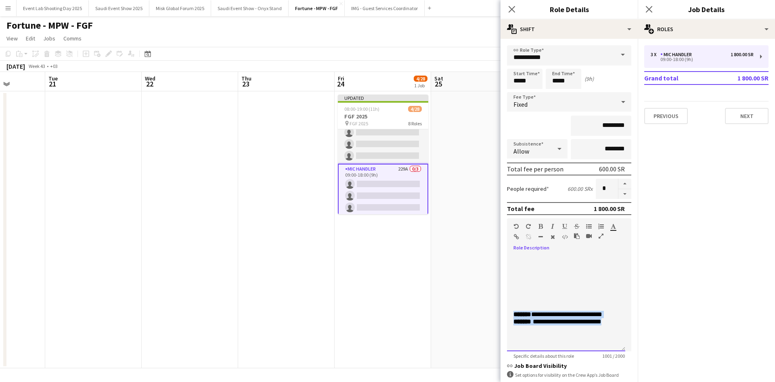
drag, startPoint x: 515, startPoint y: 257, endPoint x: 564, endPoint y: 348, distance: 104.2
click at [564, 353] on app-form-group "**********" at bounding box center [569, 288] width 124 height 140
copy div "**********"
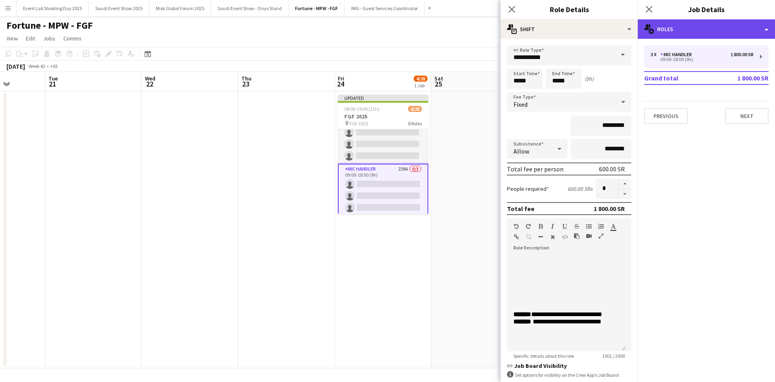
click at [681, 33] on div "multiple-users-add Roles" at bounding box center [706, 28] width 137 height 19
click at [660, 33] on div "multiple-users-add Roles" at bounding box center [706, 28] width 137 height 19
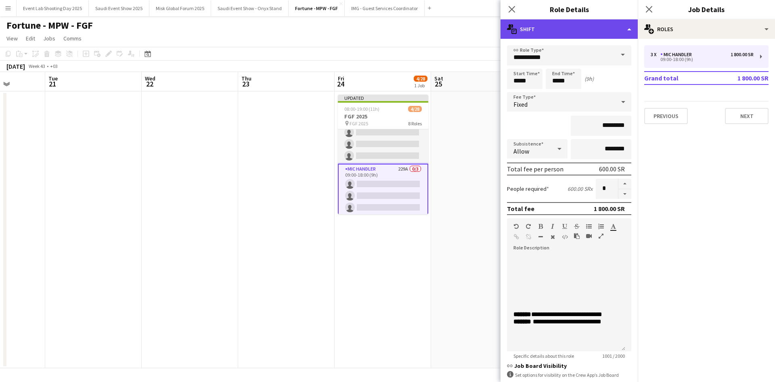
click at [523, 25] on div "multiple-actions-text Shift" at bounding box center [569, 28] width 137 height 19
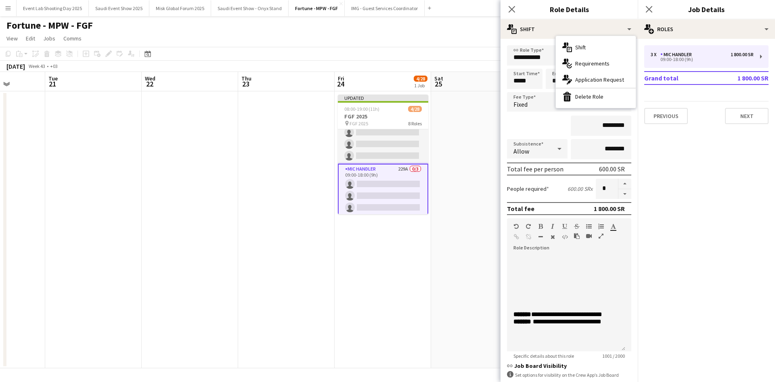
click at [399, 176] on app-card-role "Mic Handler 229A 0/3 09:00-18:00 (9h) single-neutral-actions single-neutral-act…" at bounding box center [383, 190] width 90 height 52
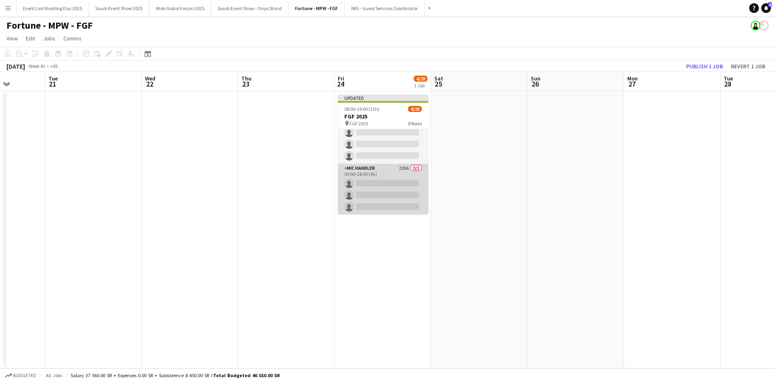
click at [399, 176] on app-card-role "Mic Handler 229A 0/3 09:00-18:00 (9h) single-neutral-actions single-neutral-act…" at bounding box center [383, 189] width 90 height 51
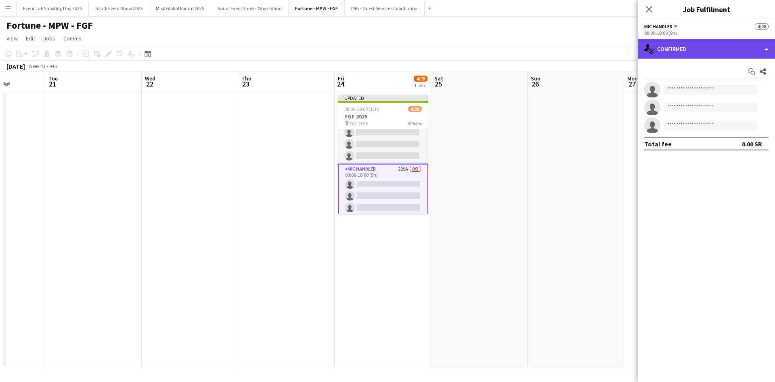
click at [692, 54] on div "single-neutral-actions-check-2 Confirmed" at bounding box center [706, 48] width 137 height 19
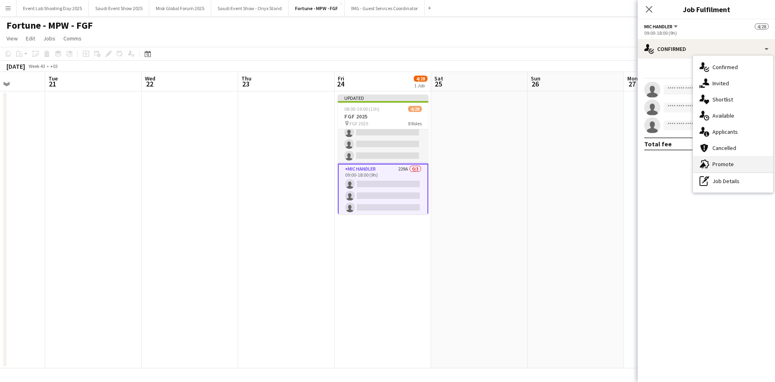
click at [711, 168] on div "advertising-megaphone Promote" at bounding box center [733, 164] width 80 height 16
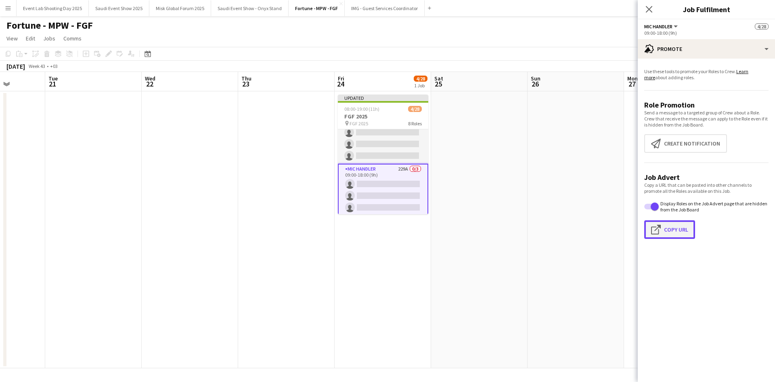
click at [687, 224] on button "Click to copy URL Copy Url" at bounding box center [669, 229] width 51 height 19
click at [650, 9] on icon at bounding box center [649, 9] width 8 height 8
